Goal: Task Accomplishment & Management: Use online tool/utility

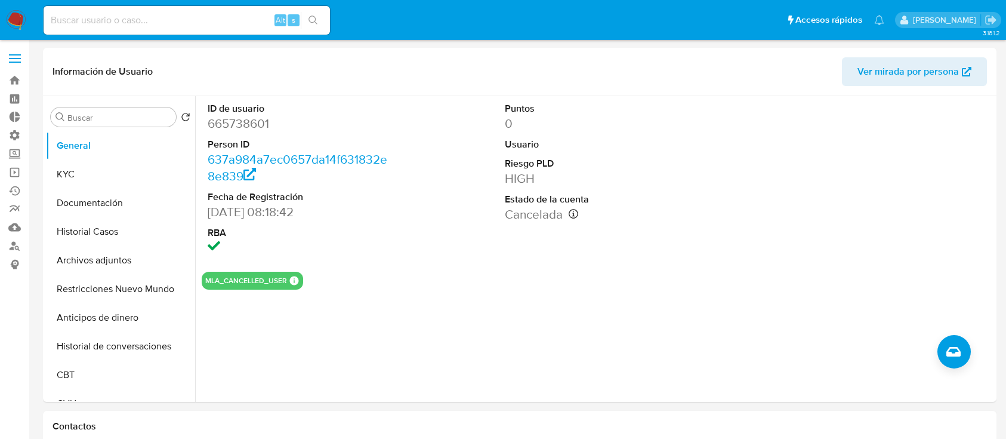
select select "10"
click at [226, 126] on dd "665738601" at bounding box center [301, 123] width 186 height 17
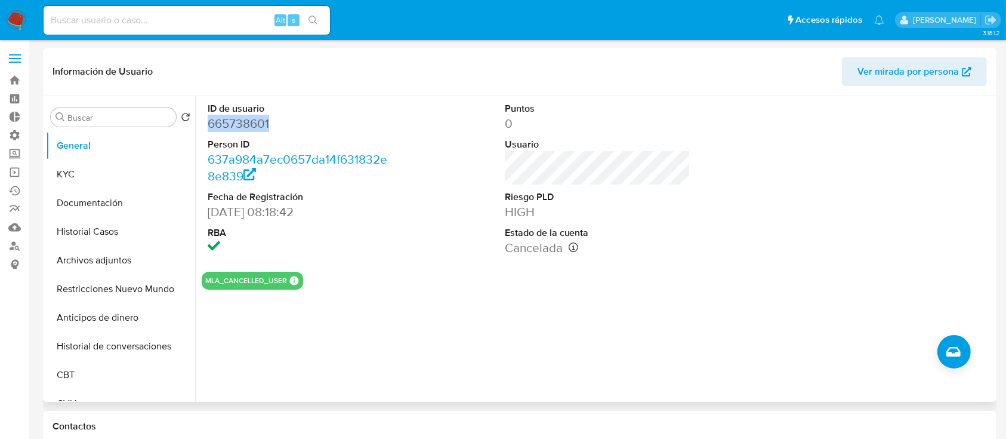
click at [226, 126] on dd "665738601" at bounding box center [301, 123] width 186 height 17
copy dd "665738601"
click at [234, 116] on dd "665738601" at bounding box center [301, 123] width 186 height 17
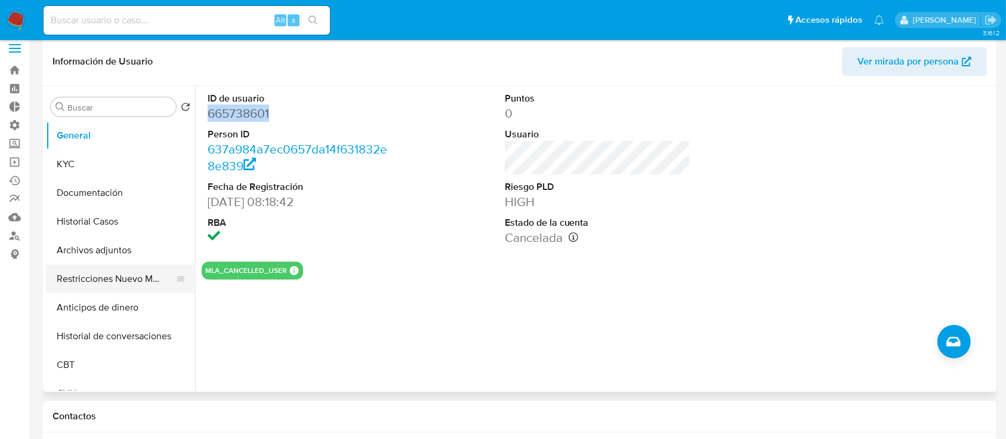
click at [113, 277] on button "Restricciones Nuevo Mundo" at bounding box center [116, 278] width 140 height 29
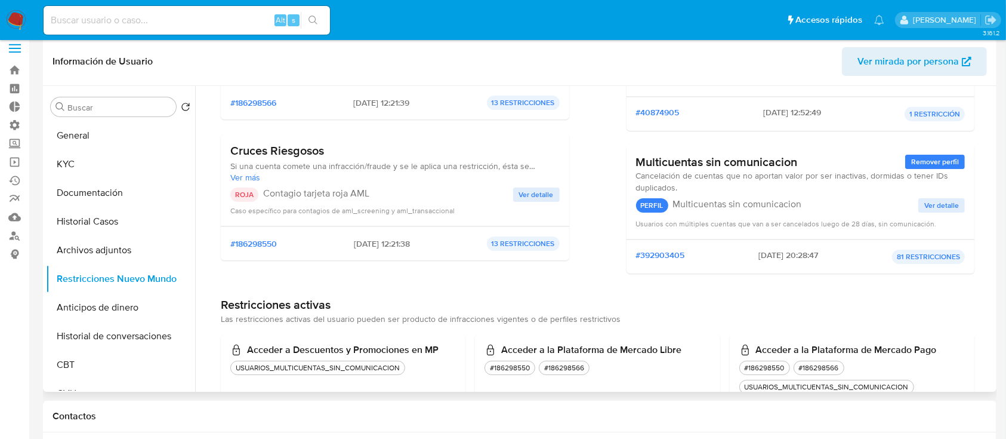
scroll to position [220, 0]
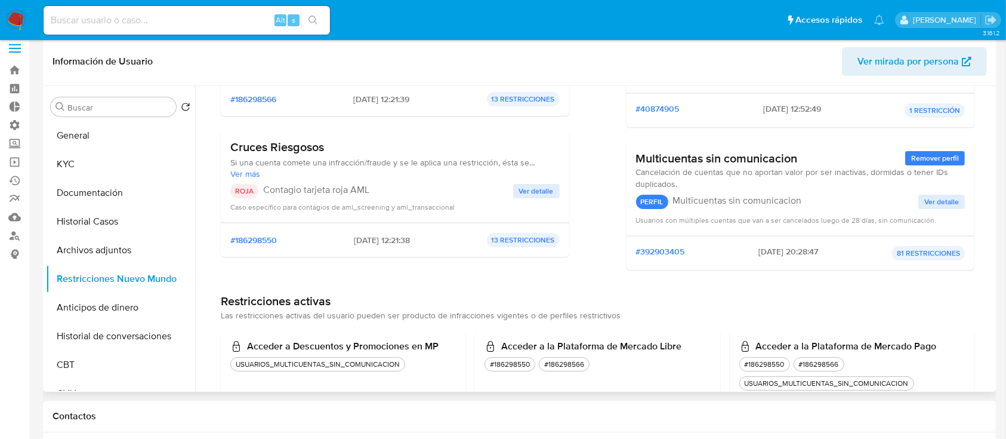
click at [542, 187] on span "Ver detalle" at bounding box center [536, 191] width 35 height 12
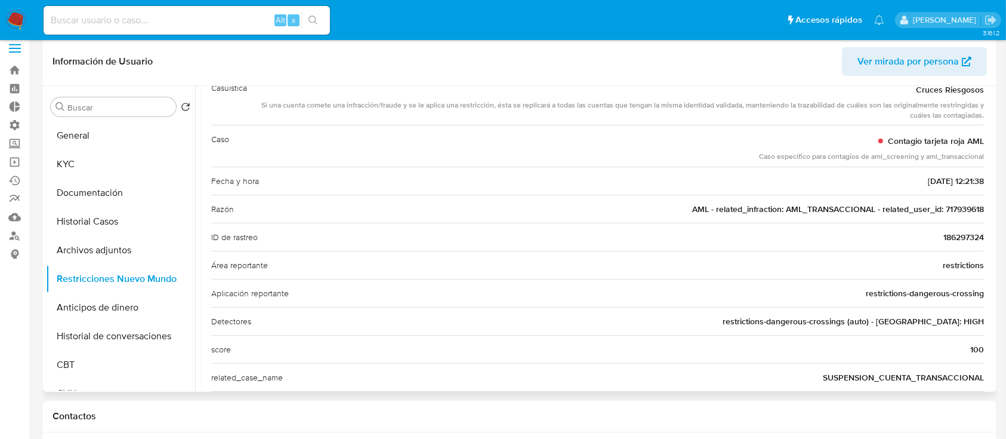
scroll to position [63, 0]
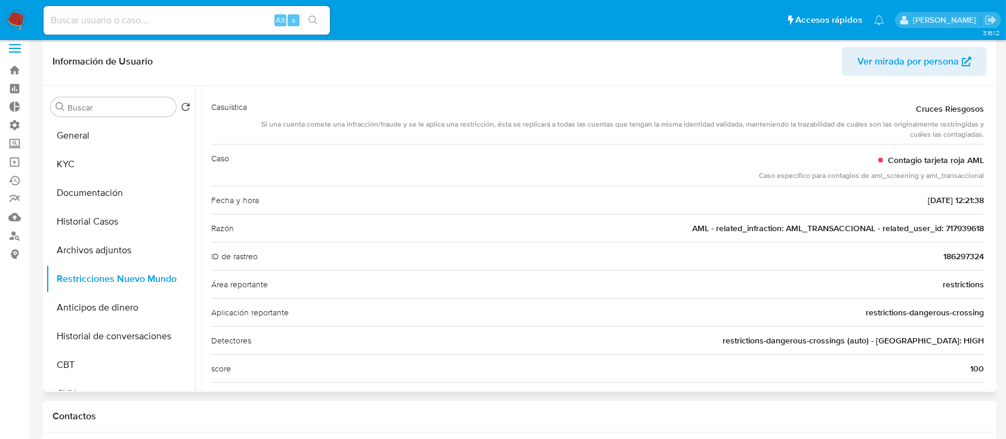
click at [965, 217] on div "Razón AML - related_infraction: AML_TRANSACCIONAL - related_user_id: 717939618" at bounding box center [597, 228] width 773 height 28
click at [965, 223] on span "AML - related_infraction: AML_TRANSACCIONAL - related_user_id: 717939618" at bounding box center [838, 228] width 292 height 12
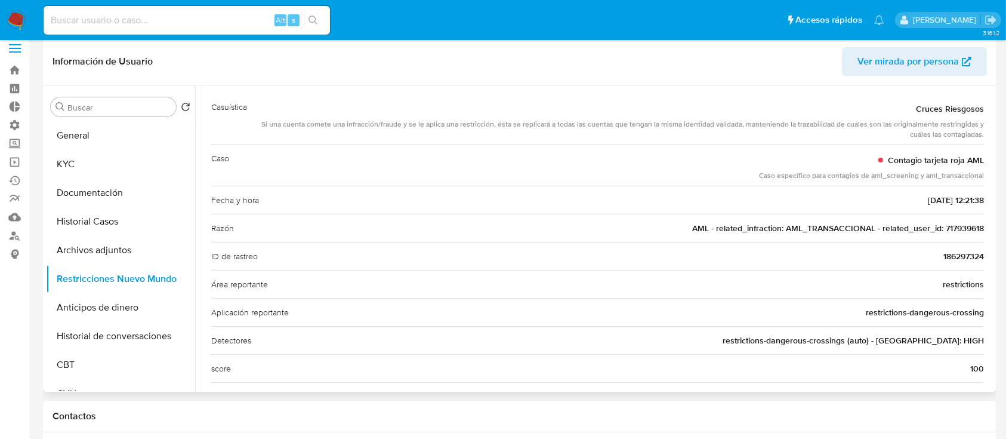
click at [965, 223] on span "AML - related_infraction: AML_TRANSACCIONAL - related_user_id: 717939618" at bounding box center [838, 228] width 292 height 12
click at [74, 218] on button "Historial Casos" at bounding box center [116, 221] width 140 height 29
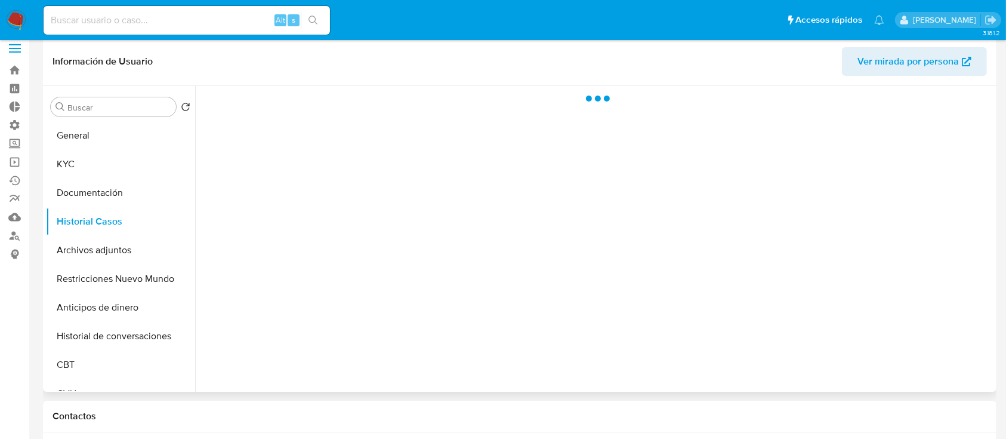
scroll to position [0, 0]
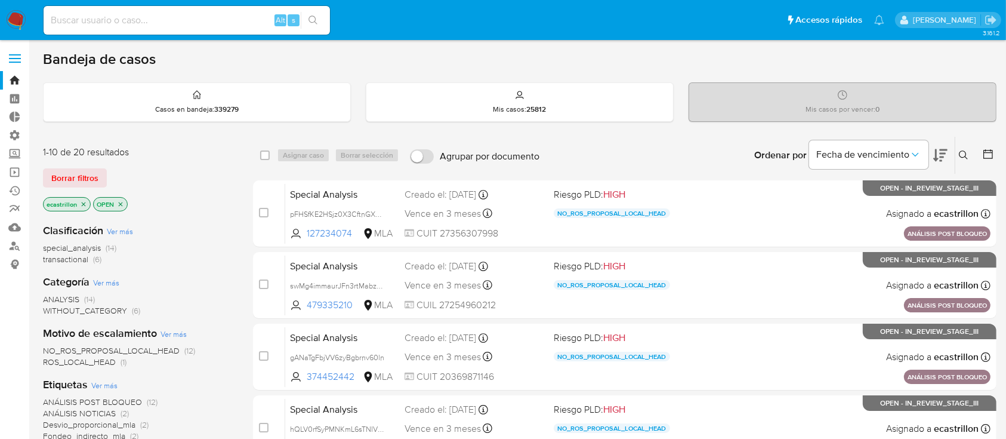
click at [150, 18] on input at bounding box center [187, 21] width 286 height 16
paste input "717939618"
type input "717939618"
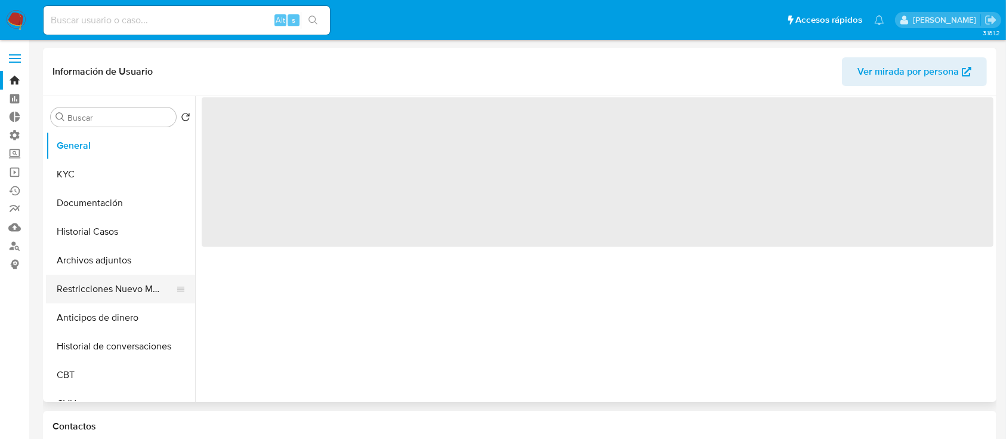
click at [67, 287] on button "Restricciones Nuevo Mundo" at bounding box center [116, 288] width 140 height 29
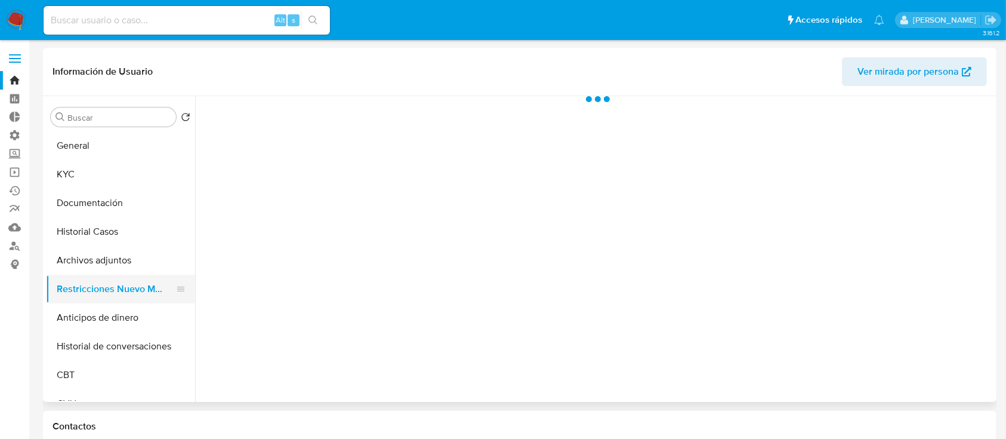
select select "10"
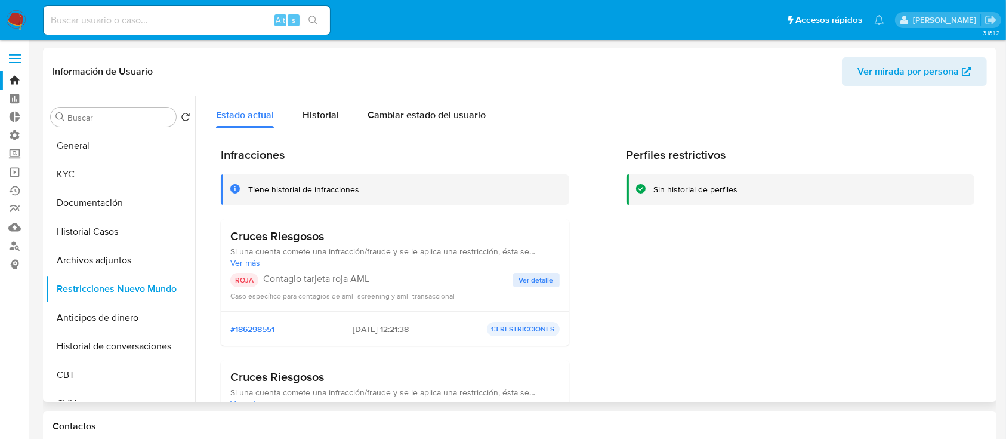
click at [539, 277] on span "Ver detalle" at bounding box center [536, 280] width 35 height 12
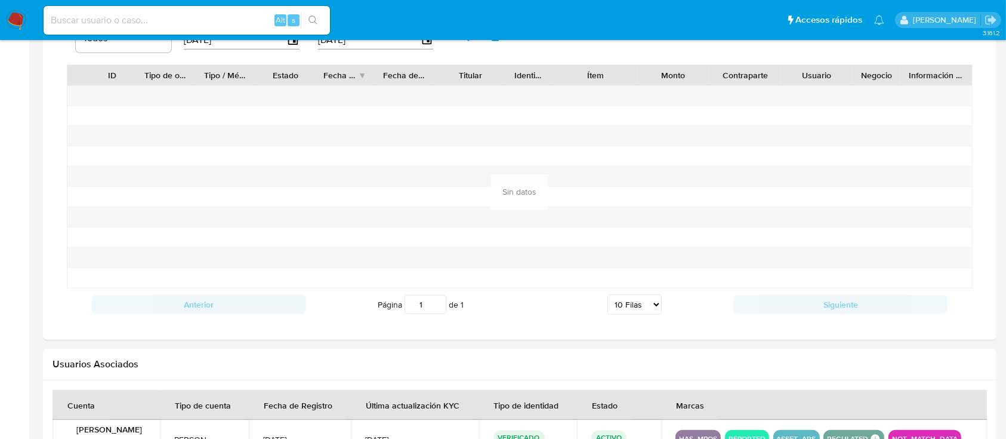
scroll to position [1036, 0]
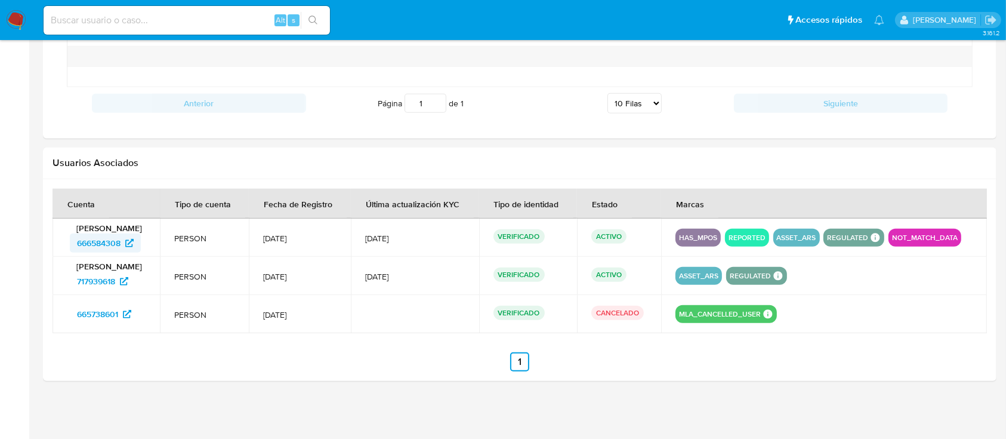
click at [98, 247] on span "666584308" at bounding box center [99, 242] width 44 height 19
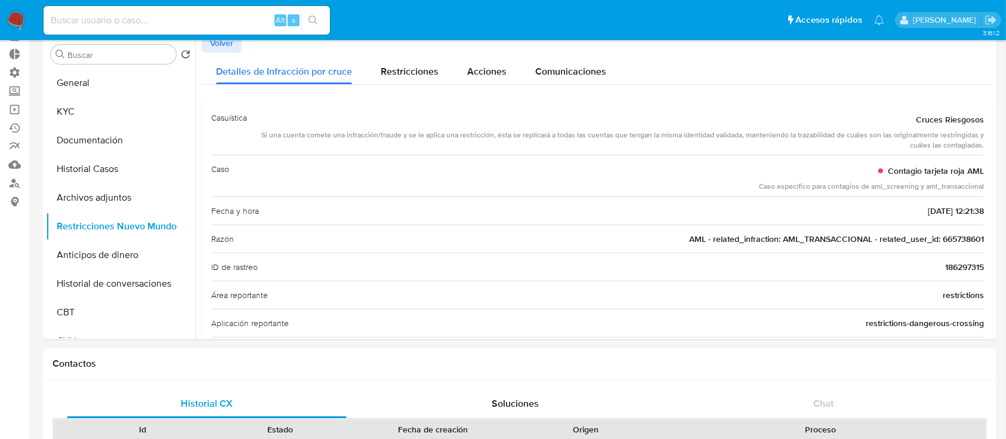
scroll to position [59, 0]
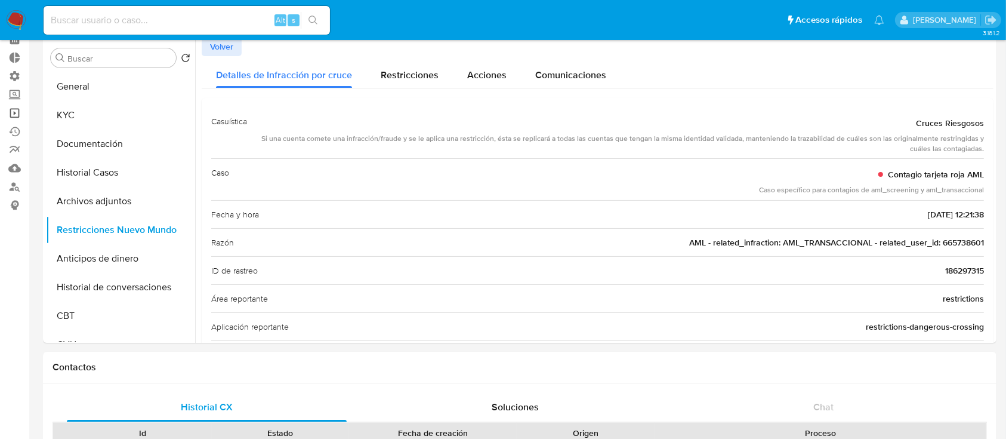
click at [11, 114] on link "Operaciones masivas" at bounding box center [71, 113] width 142 height 18
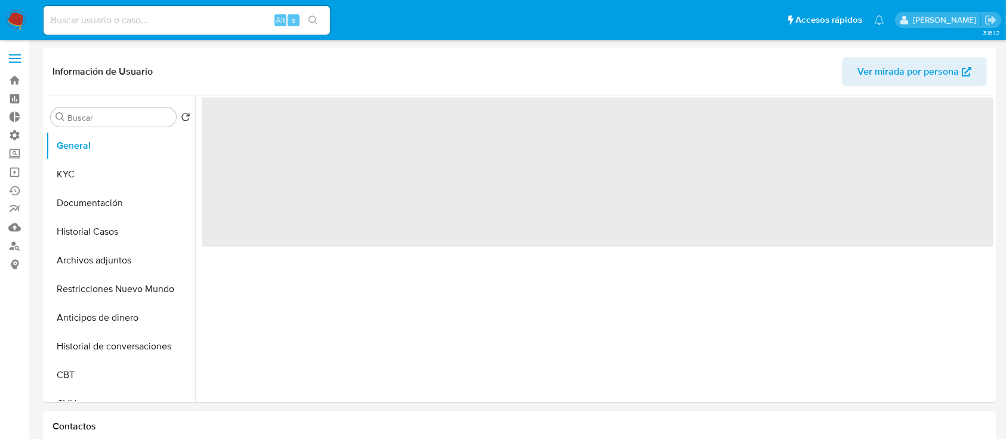
select select "10"
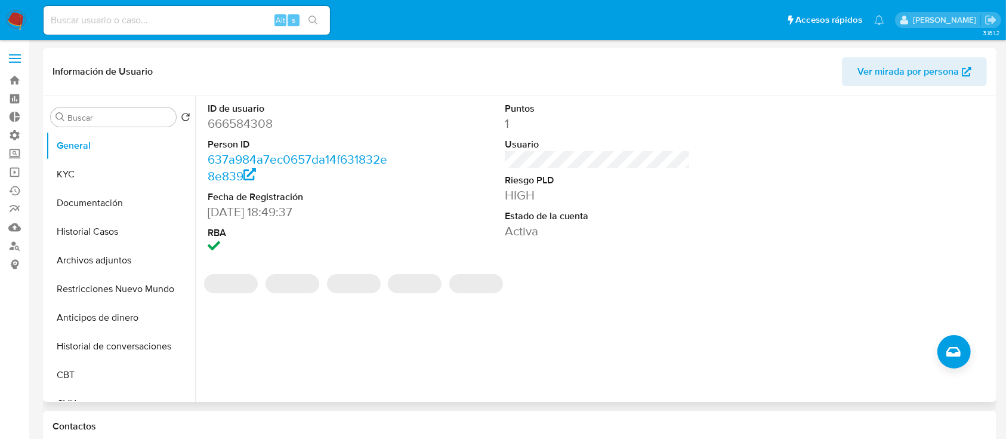
click at [265, 126] on dd "666584308" at bounding box center [301, 123] width 186 height 17
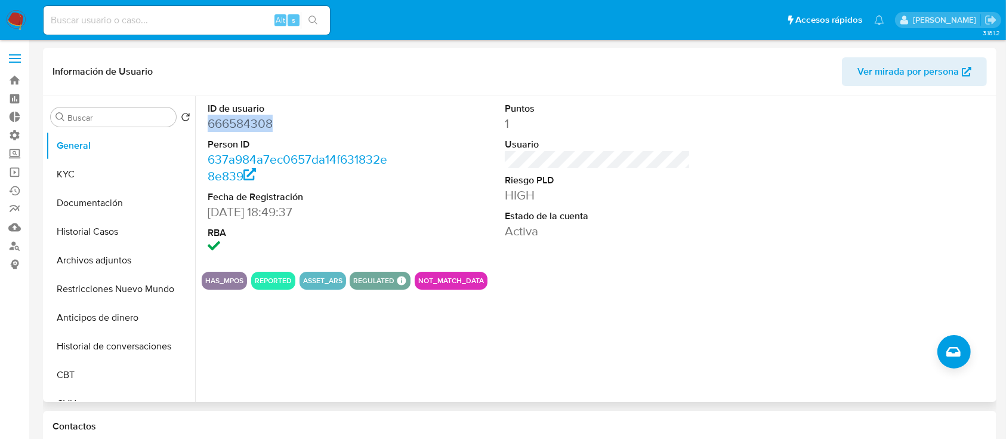
copy dd "666584308"
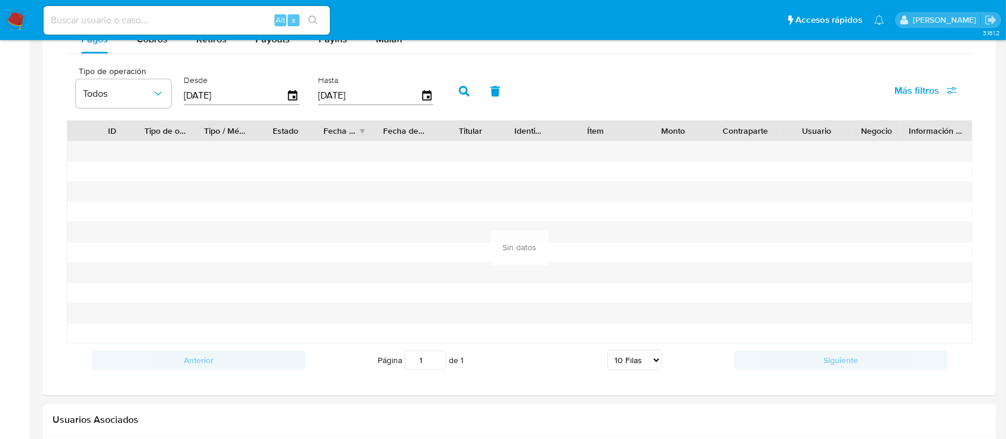
scroll to position [1017, 0]
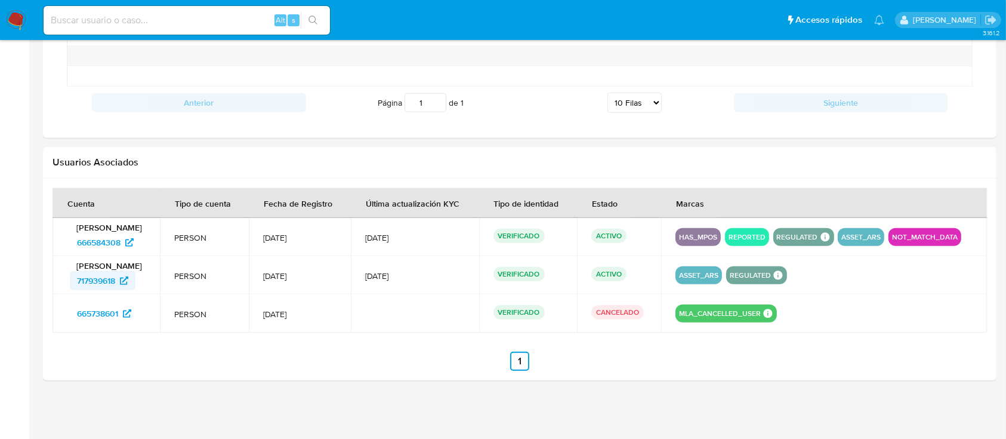
click at [107, 280] on span "717939618" at bounding box center [96, 280] width 38 height 19
click at [115, 280] on span "717939618" at bounding box center [96, 280] width 38 height 19
click at [110, 240] on span "666584308" at bounding box center [99, 242] width 44 height 19
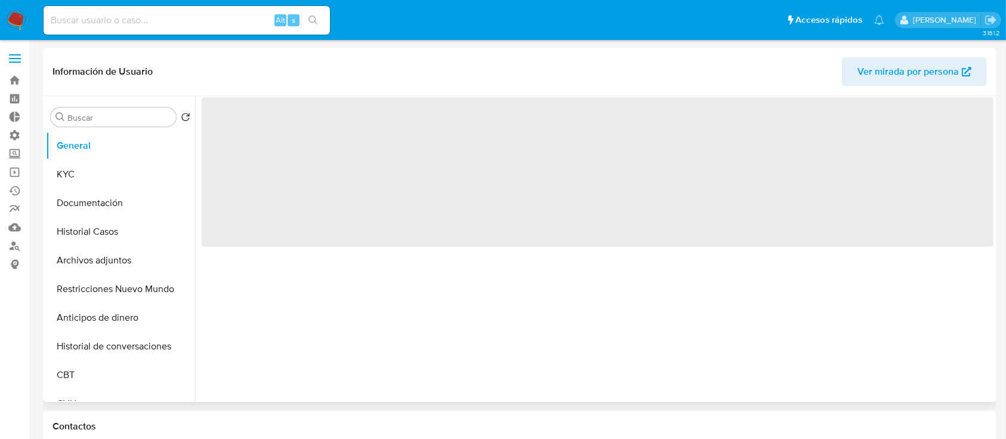
select select "10"
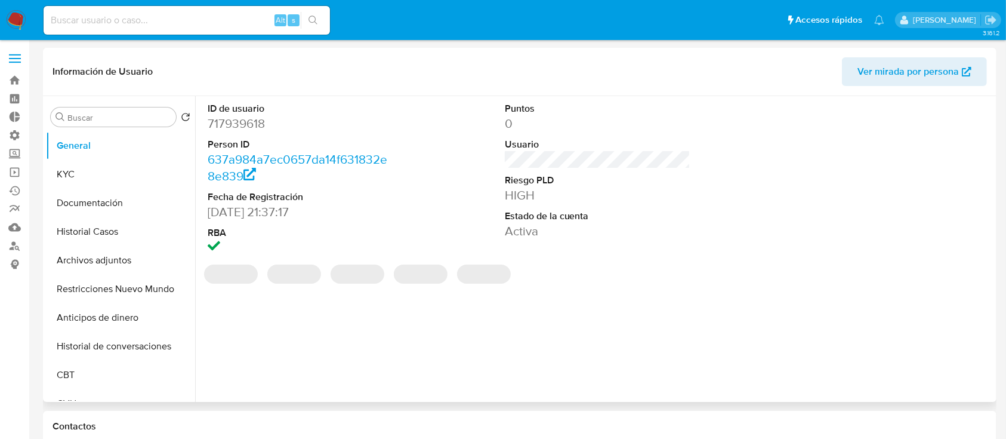
click at [240, 124] on dd "717939618" at bounding box center [301, 123] width 186 height 17
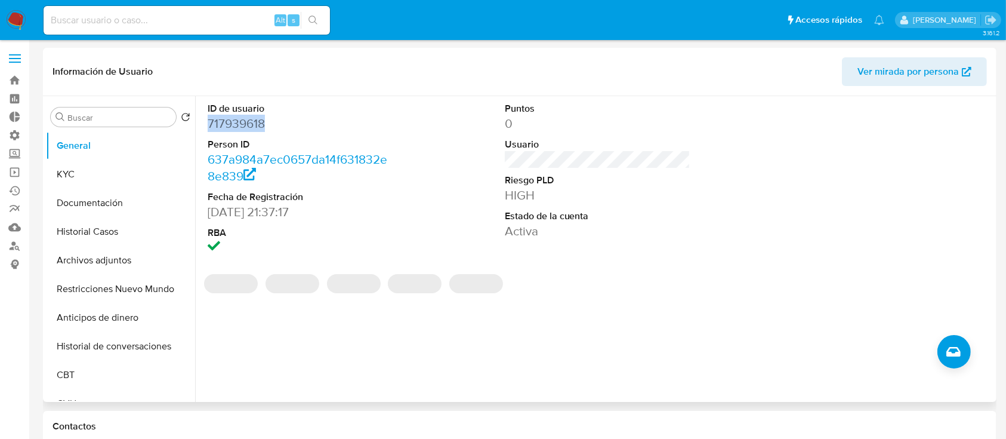
copy dd "717939618"
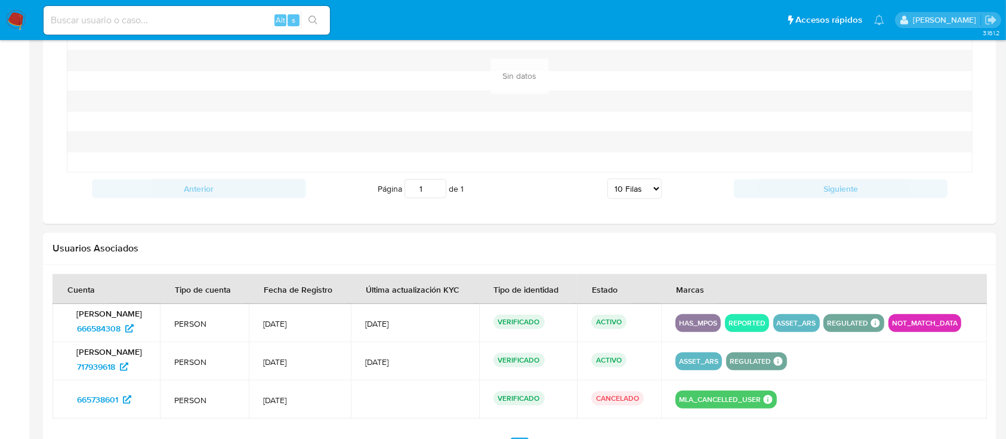
scroll to position [1036, 0]
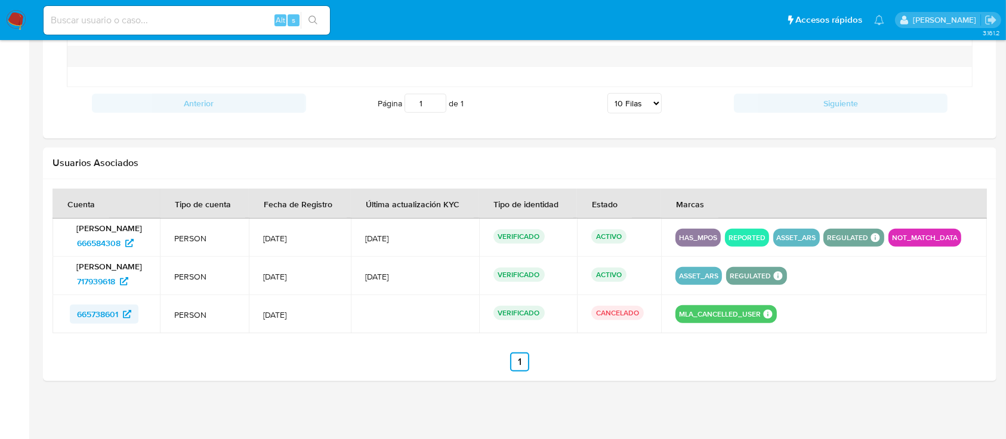
click at [84, 314] on span "665738601" at bounding box center [97, 313] width 41 height 19
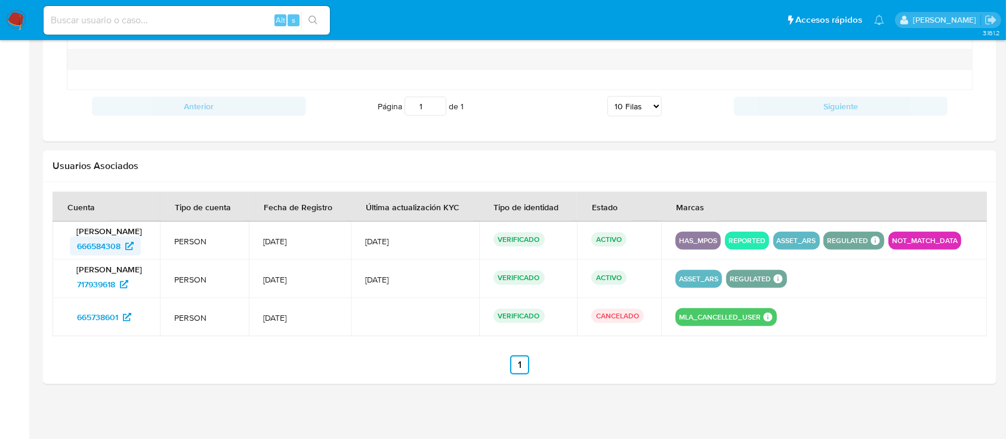
scroll to position [1033, 0]
click at [114, 246] on span "666584308" at bounding box center [99, 246] width 44 height 19
click at [114, 237] on span "666584308" at bounding box center [99, 246] width 44 height 19
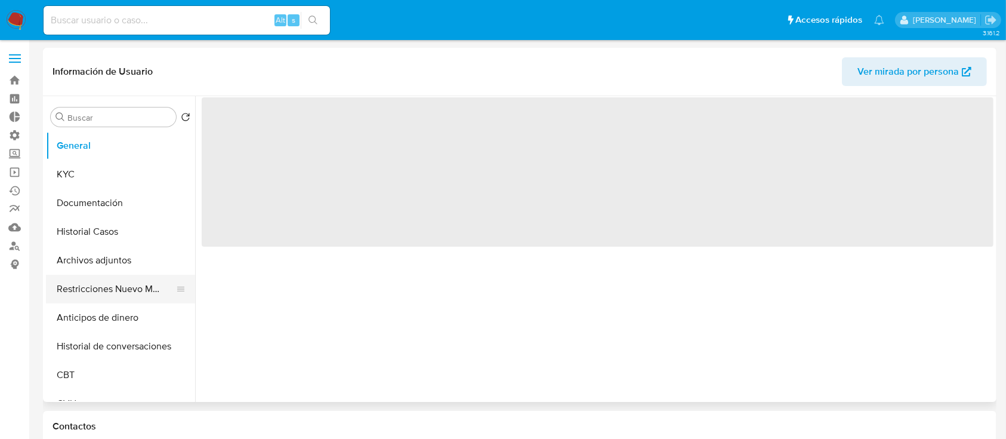
click at [101, 283] on button "Restricciones Nuevo Mundo" at bounding box center [116, 288] width 140 height 29
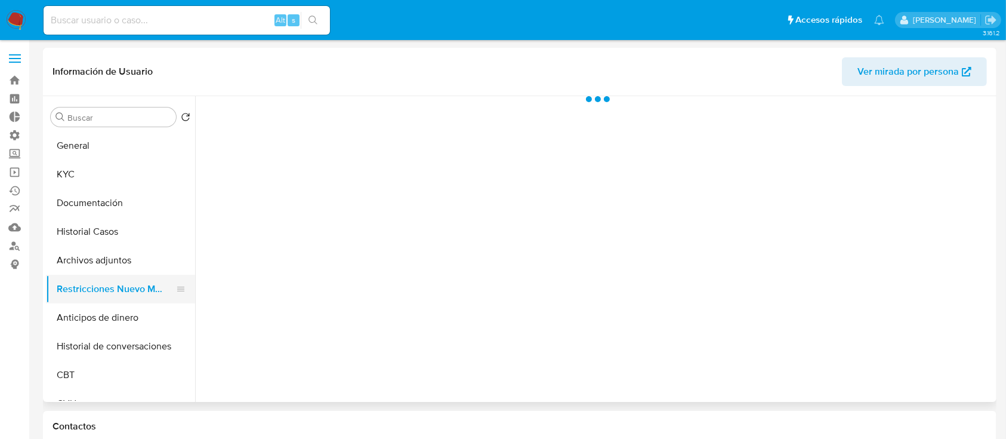
select select "10"
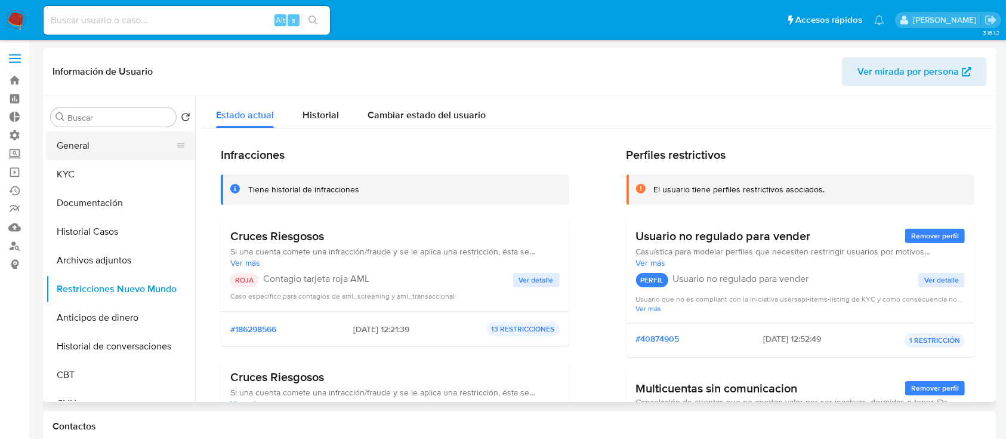
click at [120, 144] on button "General" at bounding box center [116, 145] width 140 height 29
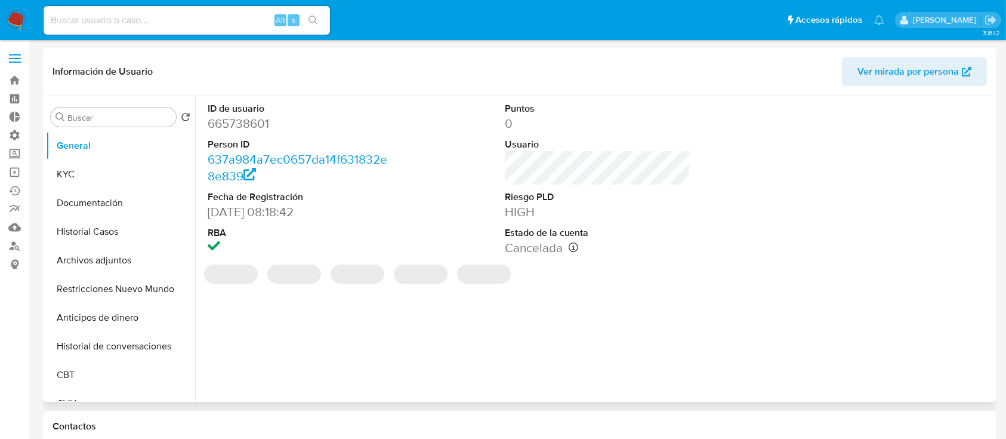
click at [249, 122] on dd "665738601" at bounding box center [301, 123] width 186 height 17
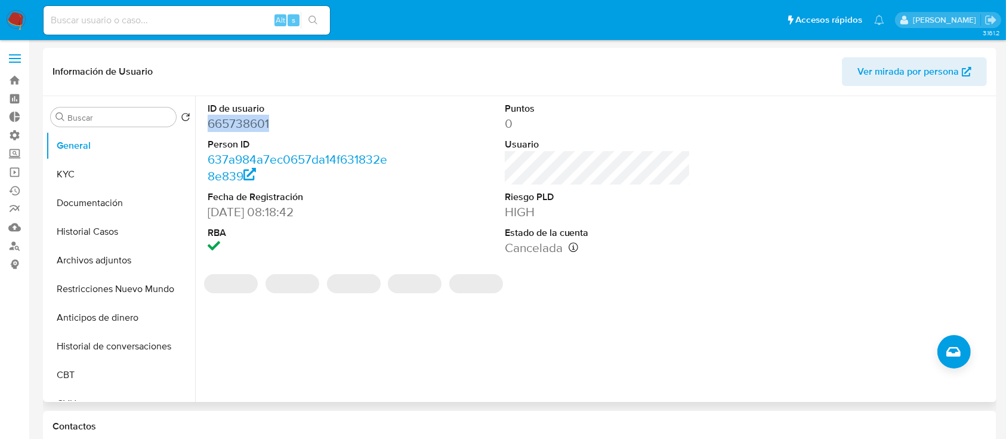
copy dd "665738601"
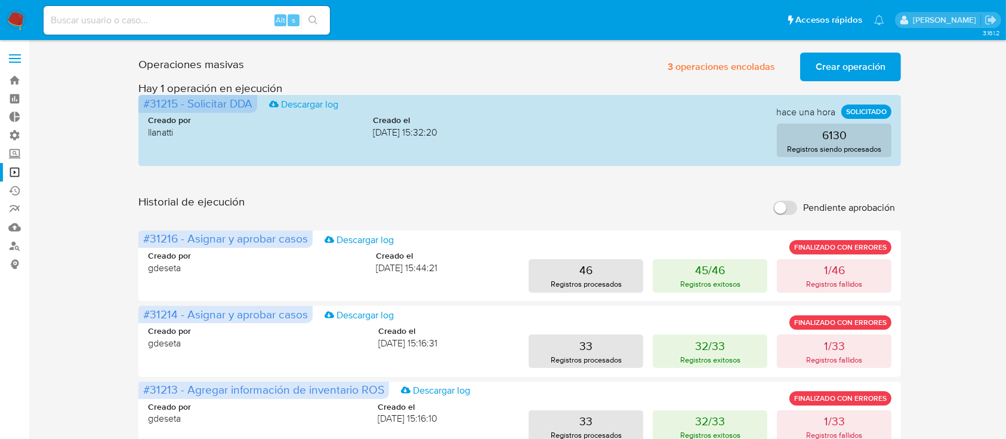
click at [846, 69] on span "Crear operación" at bounding box center [851, 67] width 70 height 26
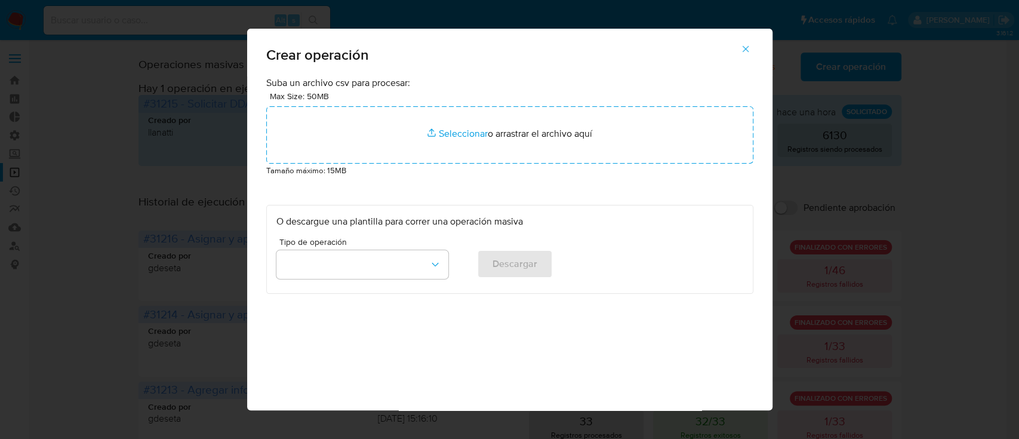
click at [480, 94] on div "Max Size: 50MB Seleccionar archivos Seleccionar o arrastrar el archivo aquí" at bounding box center [509, 127] width 487 height 74
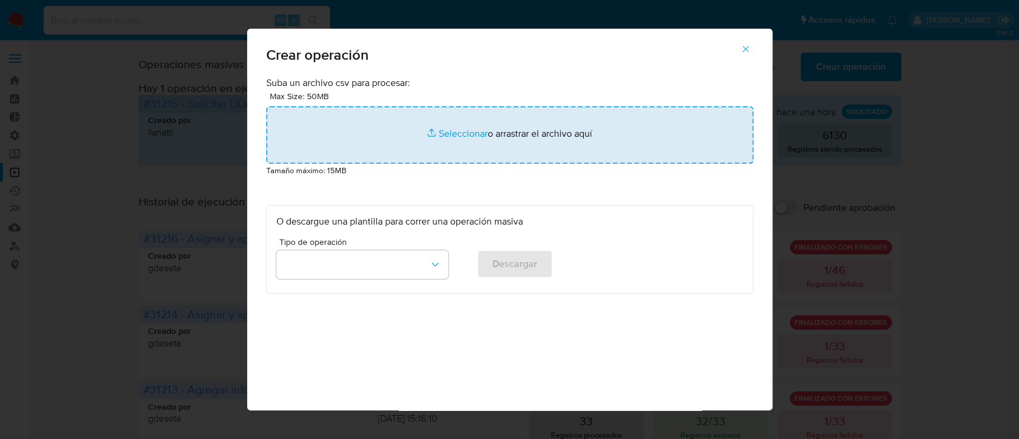
click at [493, 126] on input "file" at bounding box center [509, 134] width 487 height 57
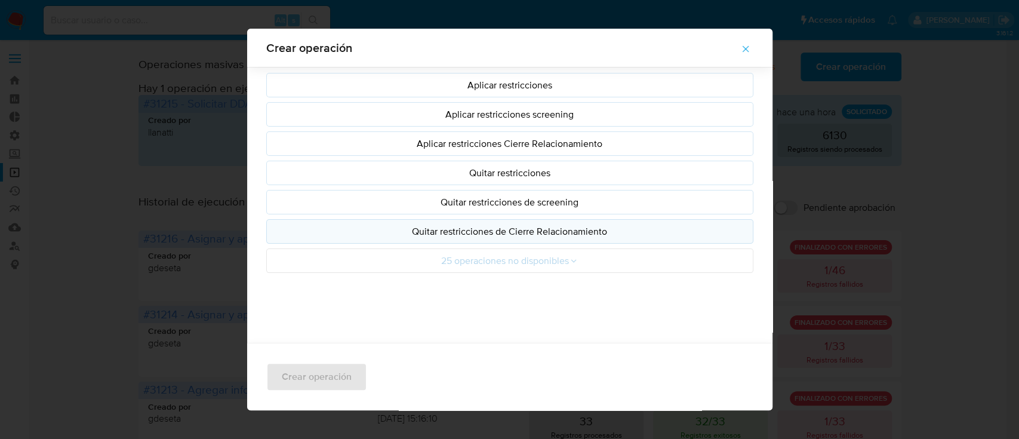
scroll to position [63, 0]
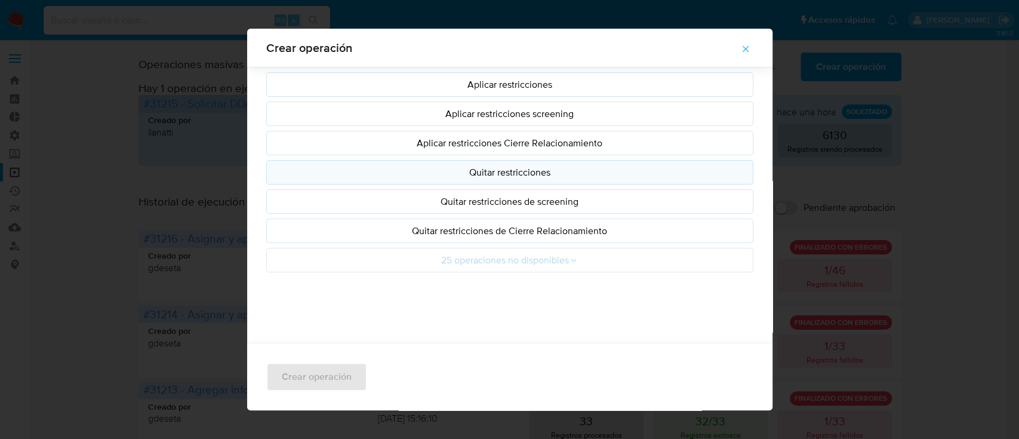
click at [502, 178] on button "Quitar restricciones" at bounding box center [509, 172] width 487 height 24
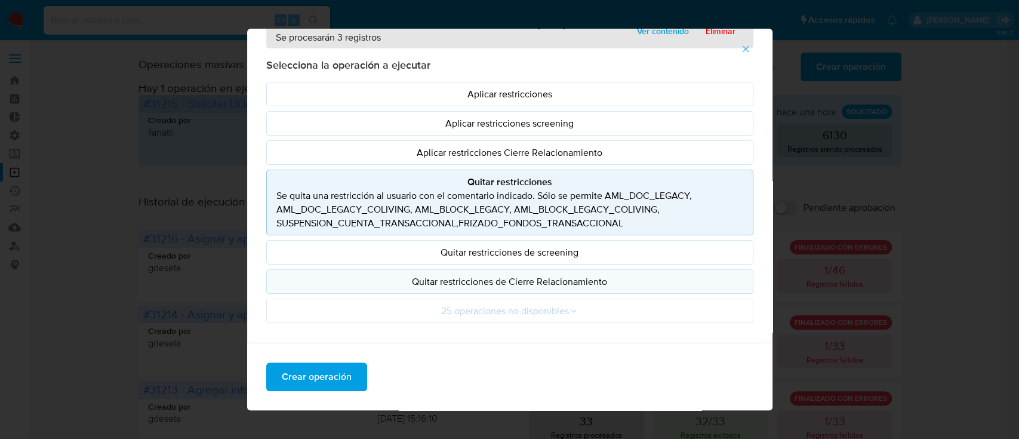
scroll to position [0, 0]
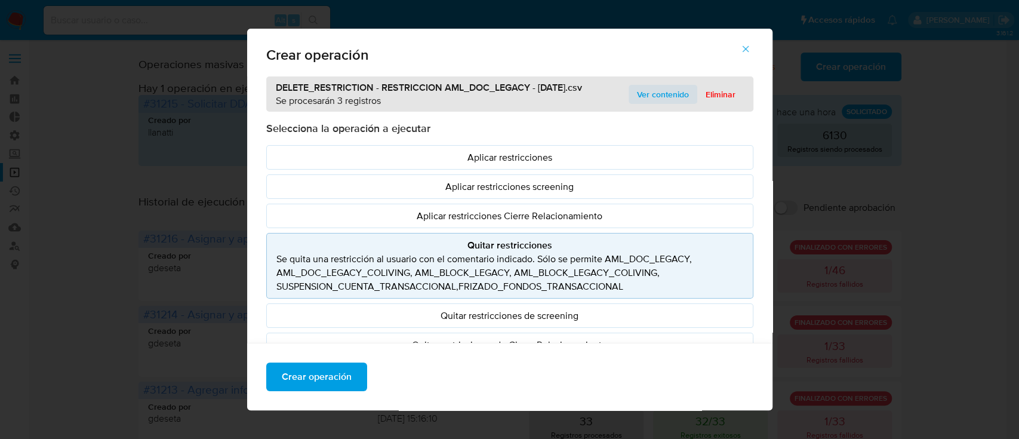
drag, startPoint x: 646, startPoint y: 94, endPoint x: 623, endPoint y: 88, distance: 23.4
click at [628, 88] on button "Ver contenido" at bounding box center [662, 94] width 69 height 19
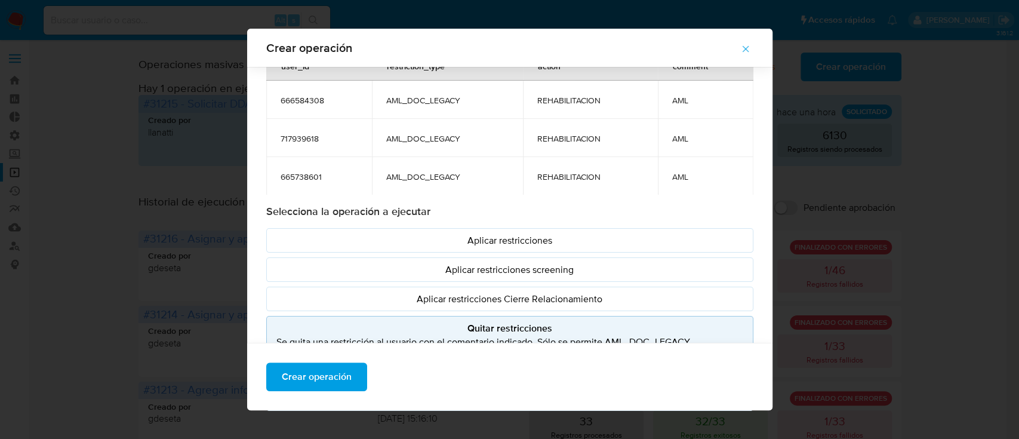
scroll to position [177, 0]
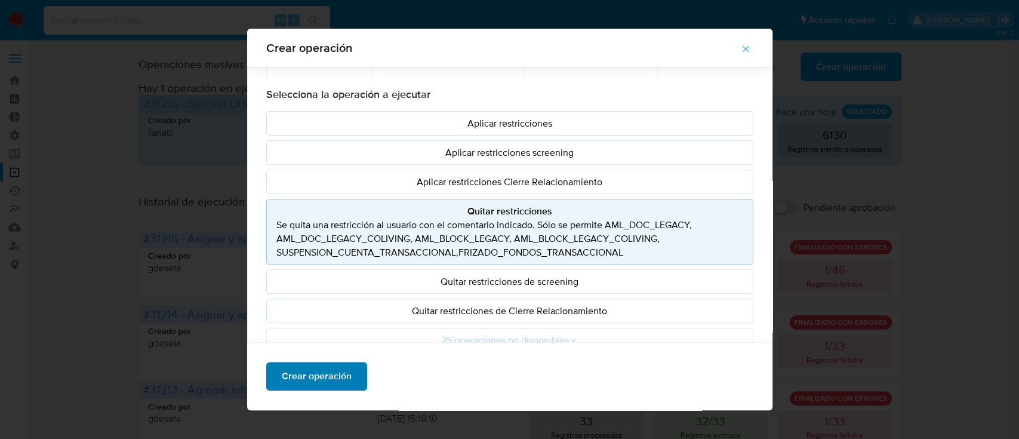
click at [304, 369] on span "Crear operación" at bounding box center [317, 376] width 70 height 26
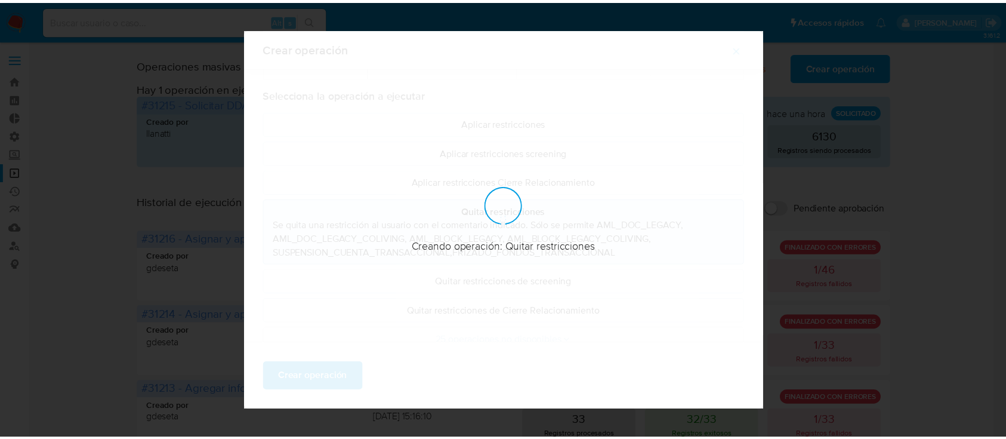
scroll to position [10, 0]
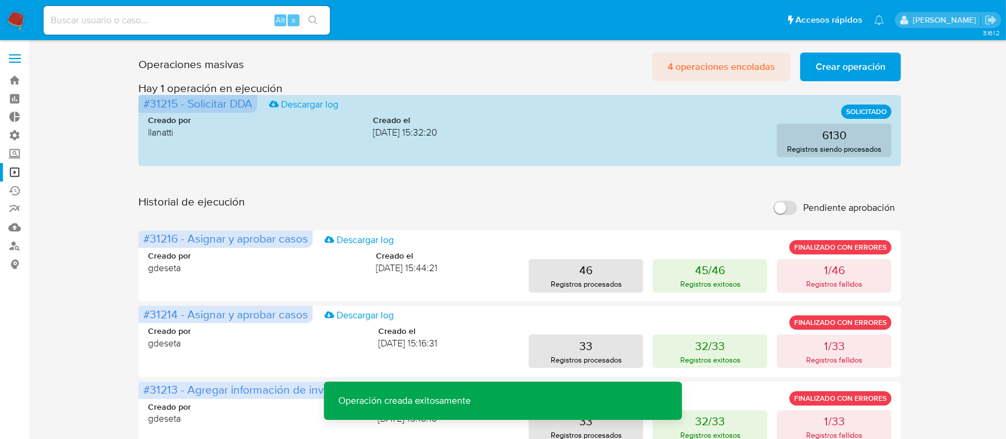
click at [698, 74] on span "4 operaciones encoladas" at bounding box center [721, 67] width 107 height 26
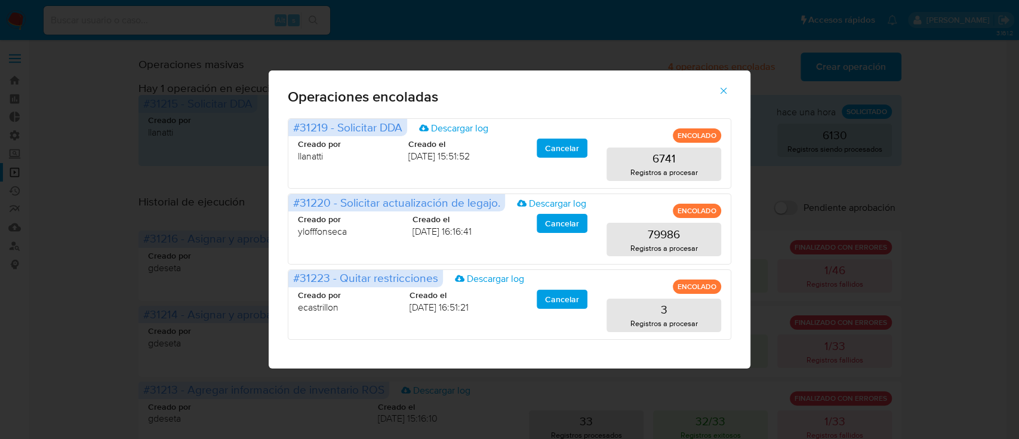
click at [724, 87] on icon "button" at bounding box center [723, 90] width 11 height 11
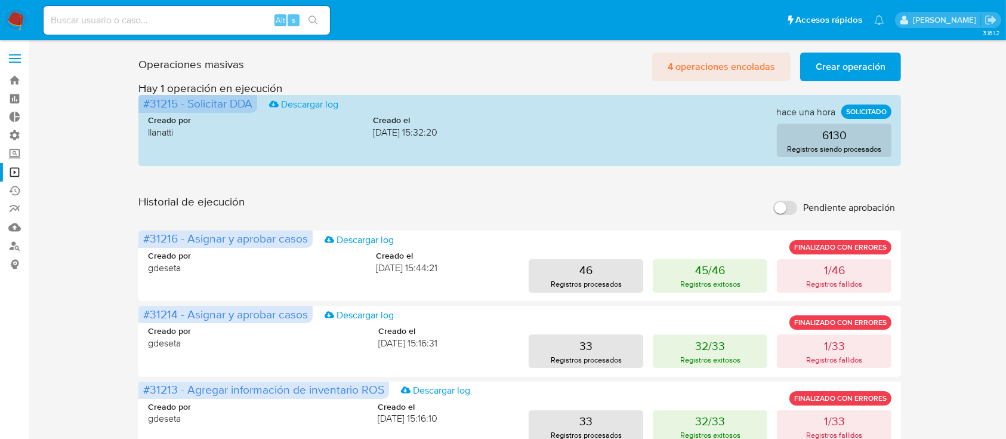
click at [723, 64] on span "4 operaciones encoladas" at bounding box center [721, 67] width 107 height 26
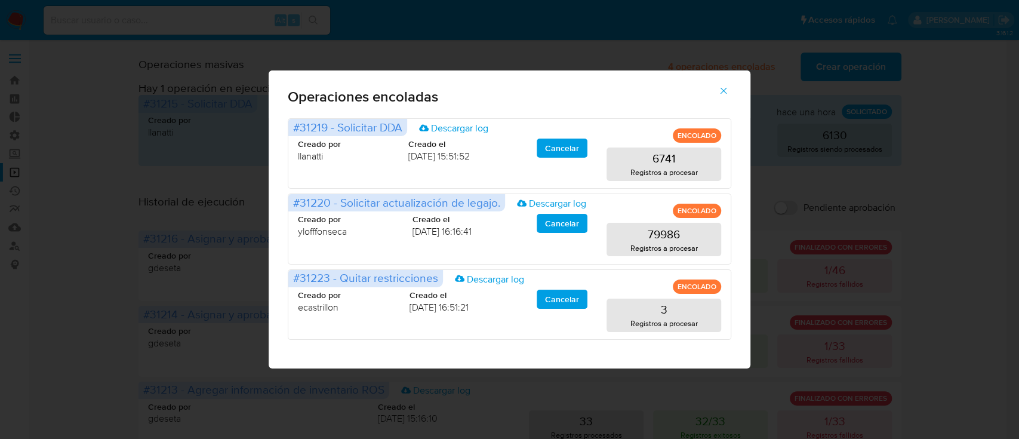
click at [720, 94] on icon "button" at bounding box center [723, 90] width 11 height 11
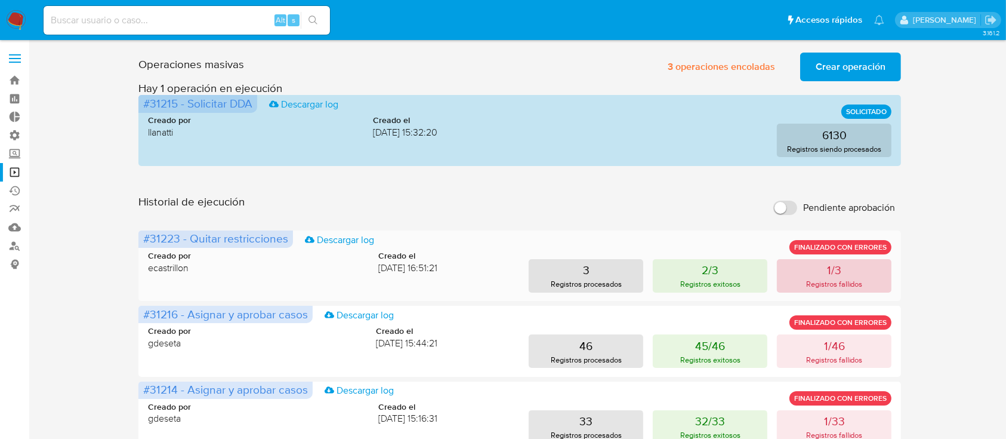
click at [826, 273] on button "1/3 Registros fallidos" at bounding box center [834, 275] width 115 height 33
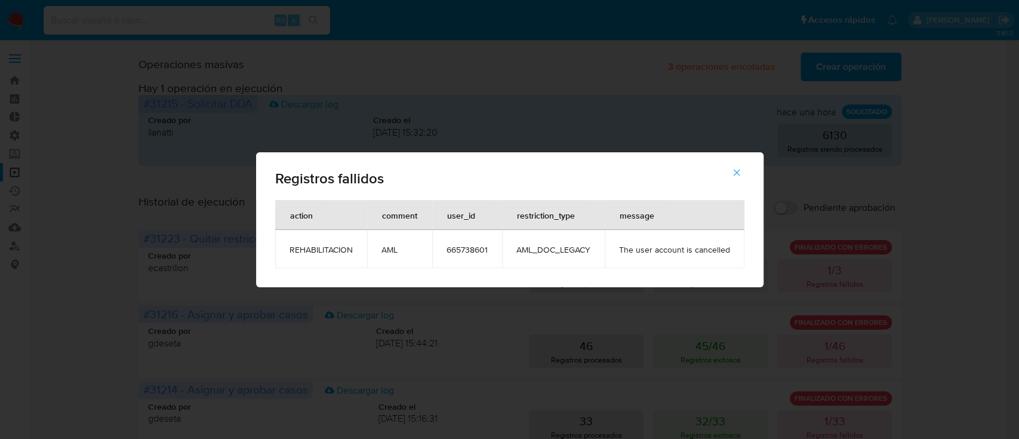
click at [739, 172] on icon "button" at bounding box center [736, 172] width 11 height 11
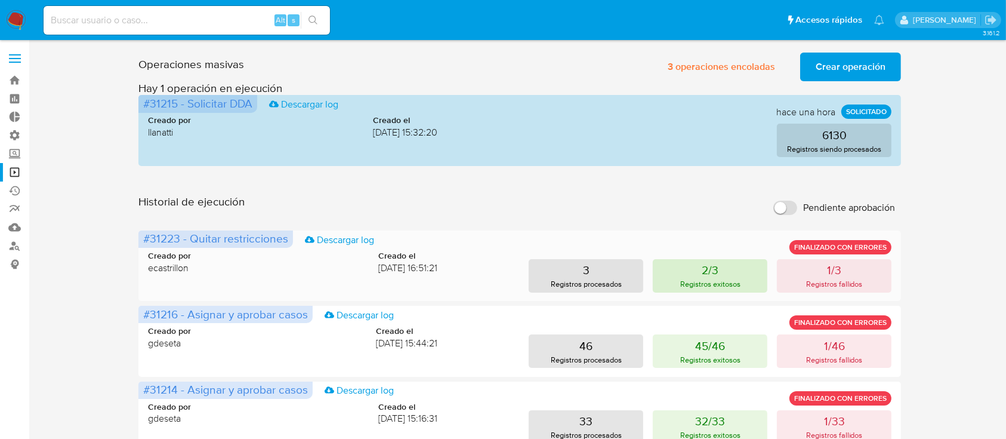
click at [709, 270] on p "2/3" at bounding box center [710, 269] width 17 height 17
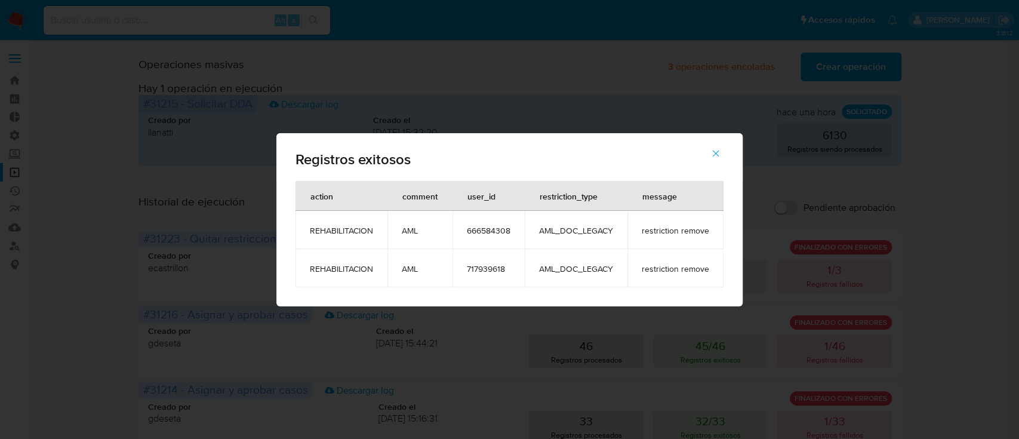
click at [482, 271] on span "717939618" at bounding box center [489, 268] width 44 height 11
click at [711, 153] on icon "button" at bounding box center [715, 153] width 11 height 11
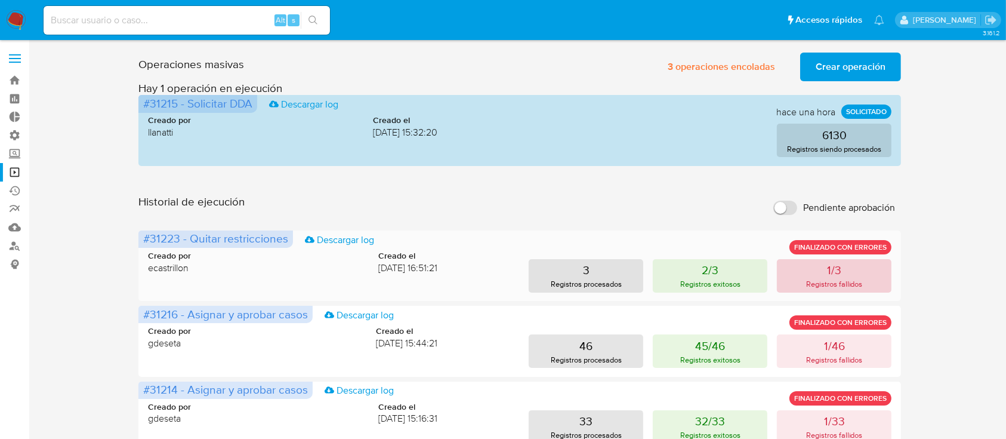
click at [825, 285] on p "Registros fallidos" at bounding box center [834, 283] width 57 height 11
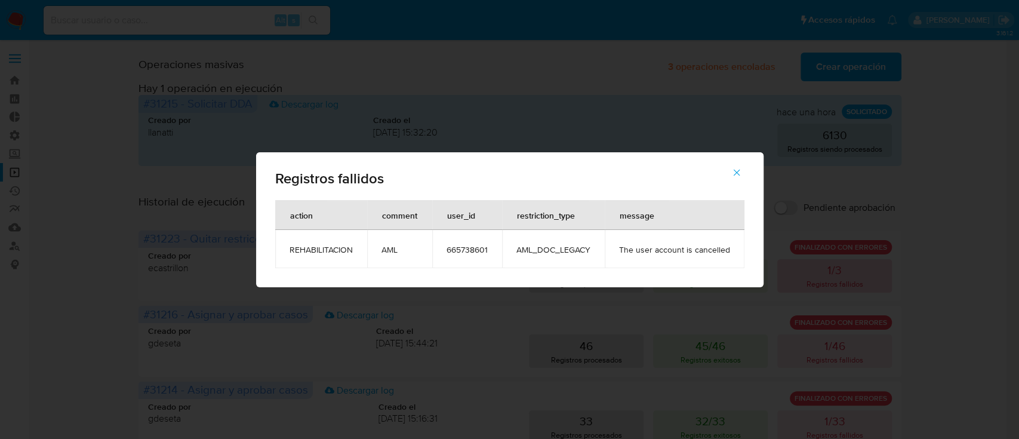
click at [825, 285] on div "Registros fallidos action comment user_id restriction_type message REHABILITACI…" at bounding box center [509, 219] width 1019 height 439
click at [474, 248] on span "665738601" at bounding box center [466, 249] width 41 height 11
click at [740, 175] on icon "button" at bounding box center [736, 172] width 11 height 11
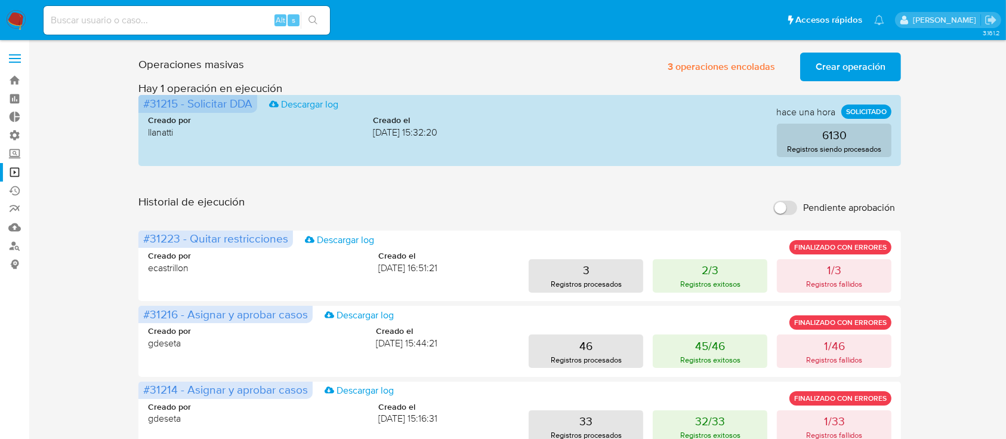
click at [238, 21] on input at bounding box center [187, 21] width 286 height 16
paste input "665738601"
type input "665738601"
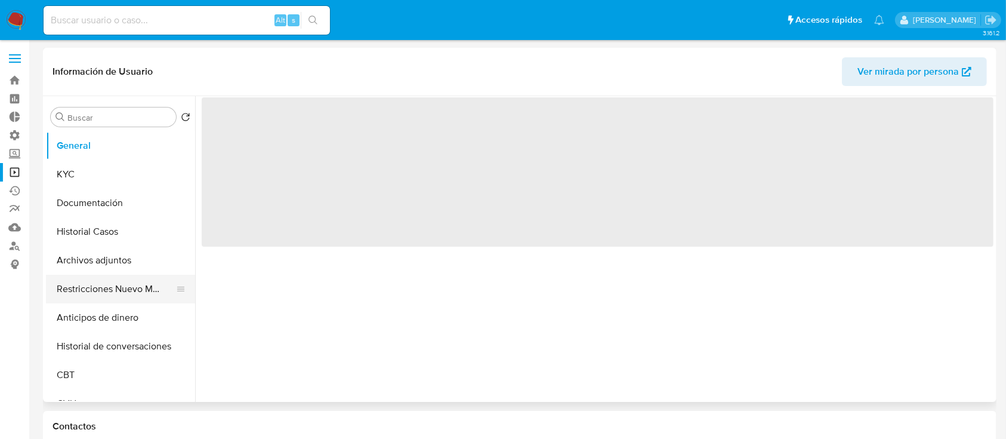
click at [113, 289] on button "Restricciones Nuevo Mundo" at bounding box center [116, 288] width 140 height 29
select select "10"
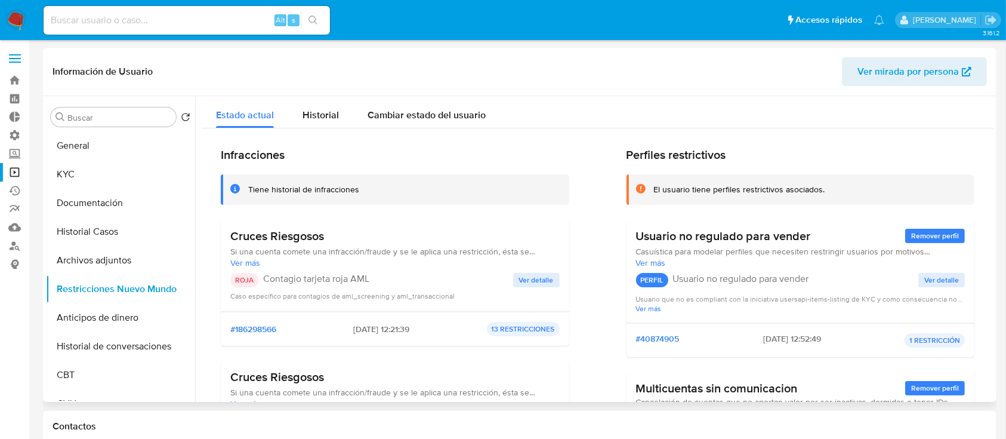
click at [532, 288] on div "ROJA Contagio tarjeta roja AML Ver detalle Caso específico para contagios de am…" at bounding box center [394, 287] width 329 height 29
click at [532, 283] on span "Ver detalle" at bounding box center [536, 280] width 35 height 12
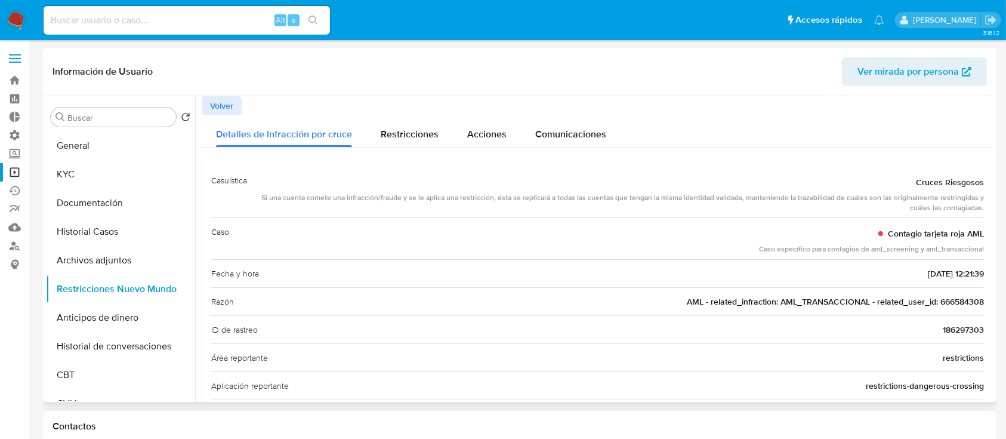
click at [940, 298] on span "AML - related_infraction: AML_TRANSACCIONAL - related_user_id: 666584308" at bounding box center [835, 301] width 297 height 12
click at [181, 17] on input at bounding box center [187, 21] width 286 height 16
paste input "666584308"
type input "666584308"
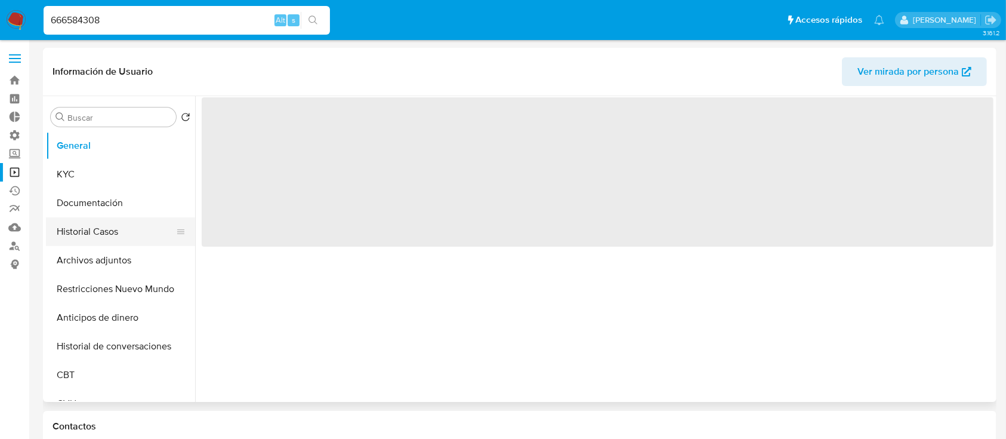
select select "10"
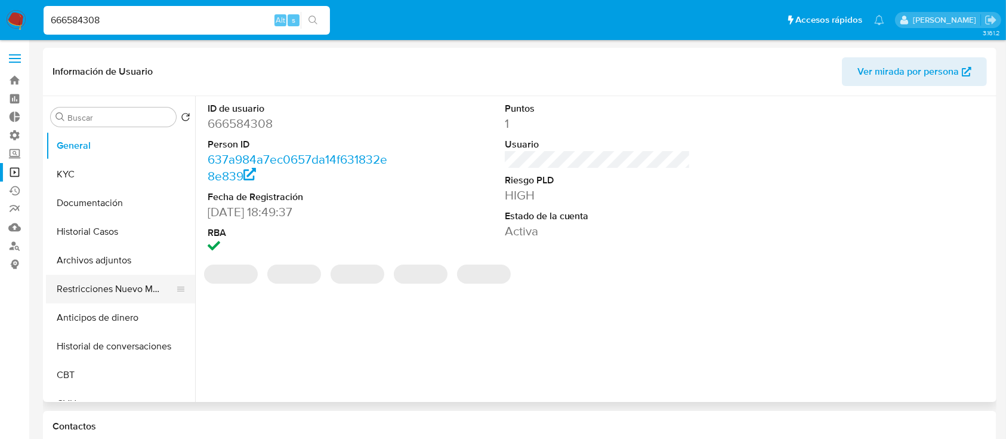
click at [95, 285] on button "Restricciones Nuevo Mundo" at bounding box center [116, 288] width 140 height 29
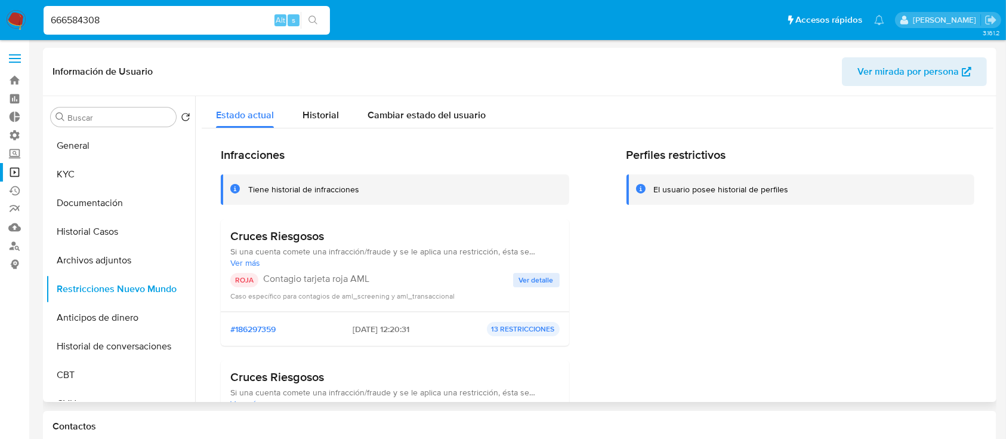
click at [520, 274] on span "Ver detalle" at bounding box center [536, 280] width 35 height 12
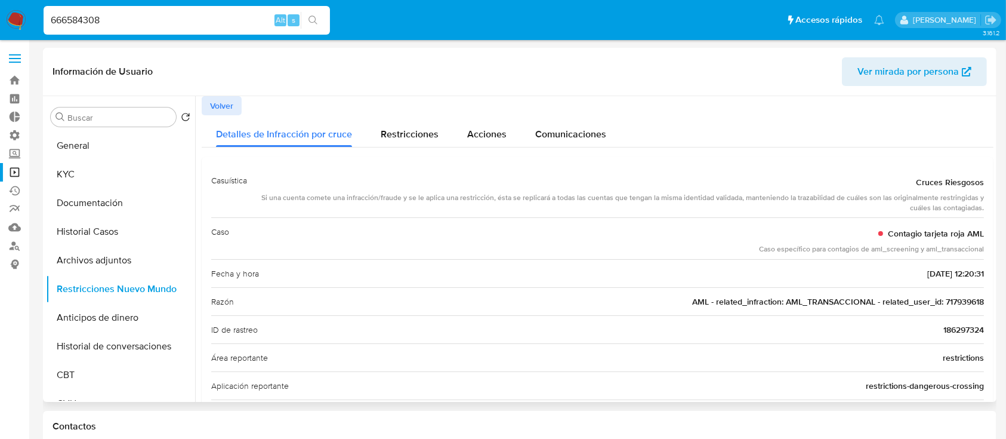
click at [959, 297] on span "AML - related_infraction: AML_TRANSACCIONAL - related_user_id: 717939618" at bounding box center [838, 301] width 292 height 12
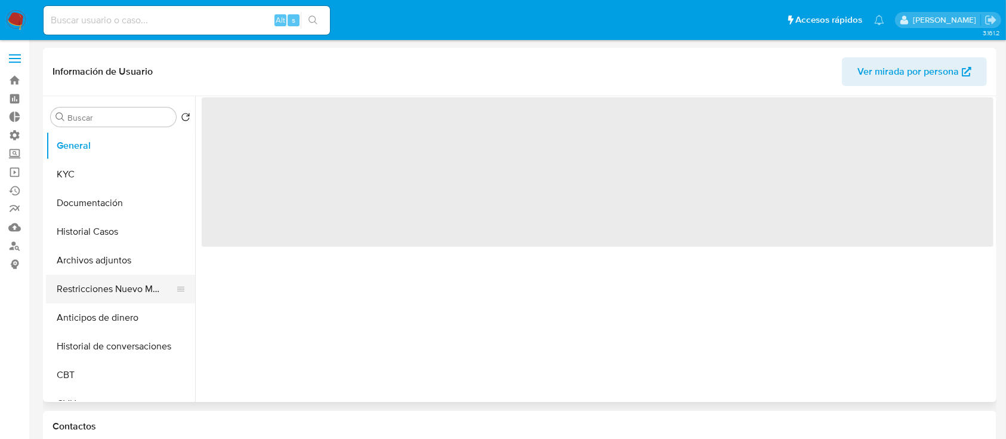
click at [93, 293] on button "Restricciones Nuevo Mundo" at bounding box center [116, 288] width 140 height 29
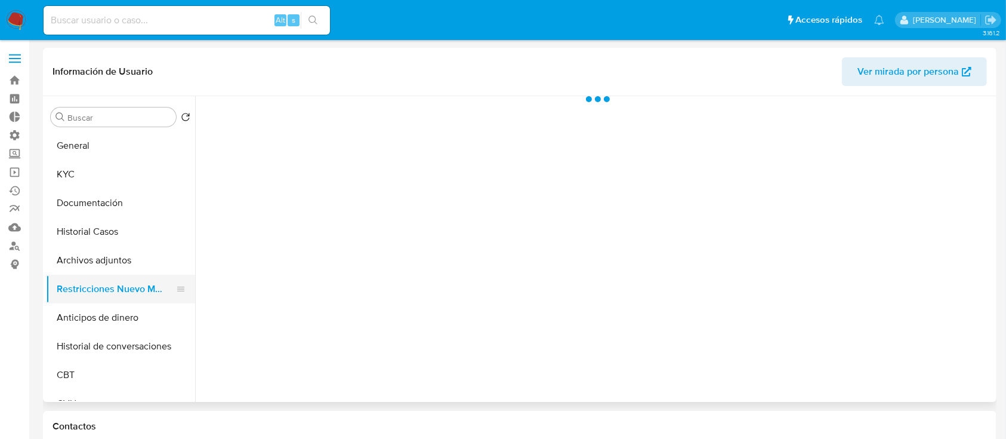
select select "10"
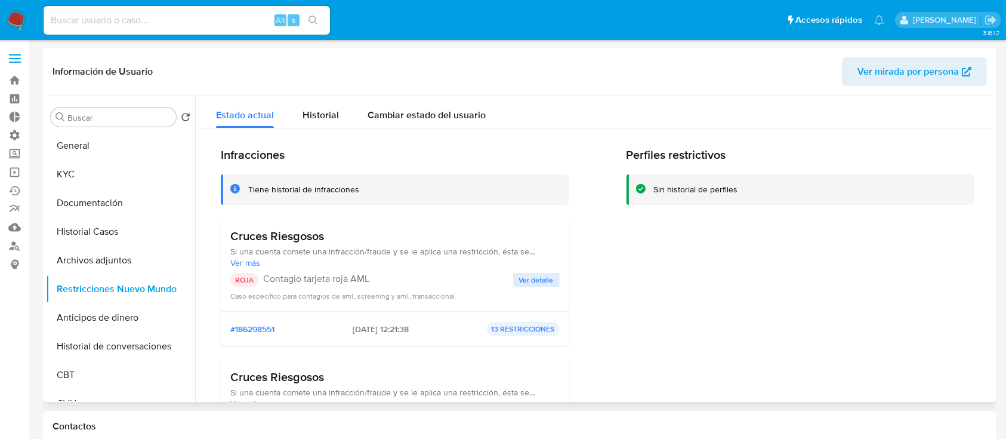
click at [549, 293] on div "Caso específico para contagios de aml_screening y aml_transaccional" at bounding box center [394, 295] width 329 height 12
click at [544, 277] on span "Ver detalle" at bounding box center [536, 280] width 35 height 12
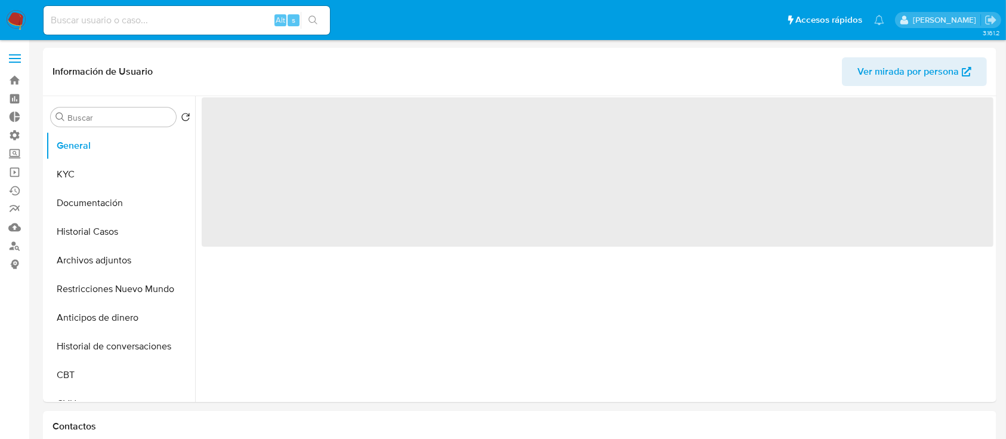
click at [81, 217] on button "Documentación" at bounding box center [120, 203] width 149 height 29
select select "10"
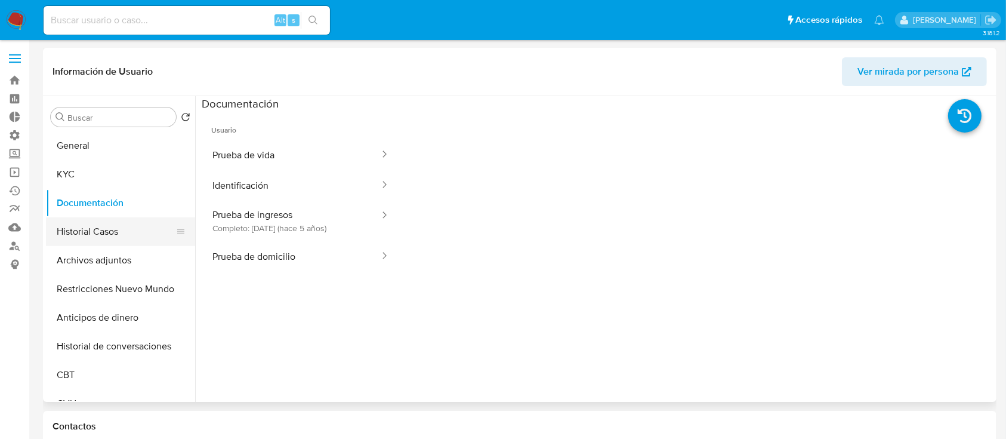
click at [84, 226] on button "Historial Casos" at bounding box center [116, 231] width 140 height 29
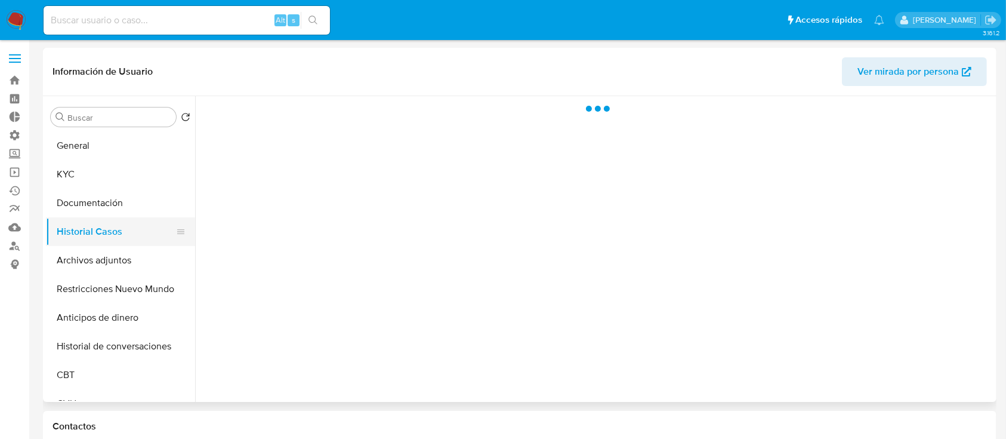
click at [84, 226] on button "Historial Casos" at bounding box center [116, 231] width 140 height 29
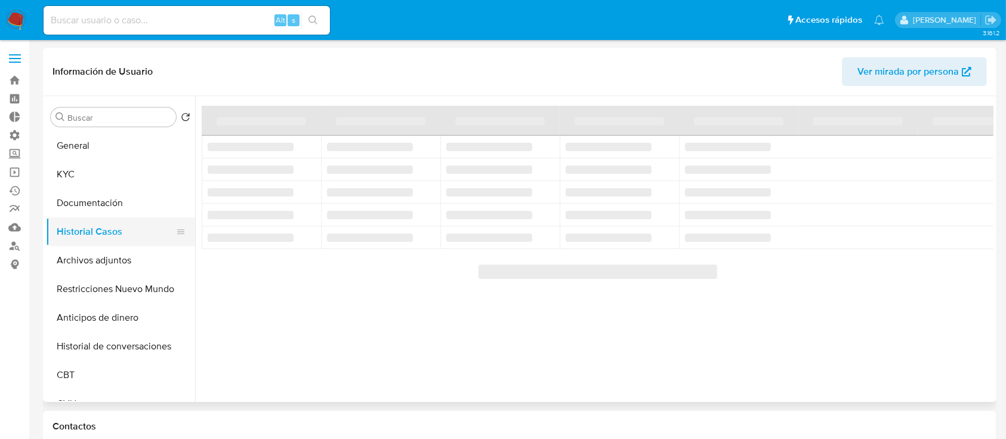
click at [84, 226] on button "Historial Casos" at bounding box center [116, 231] width 140 height 29
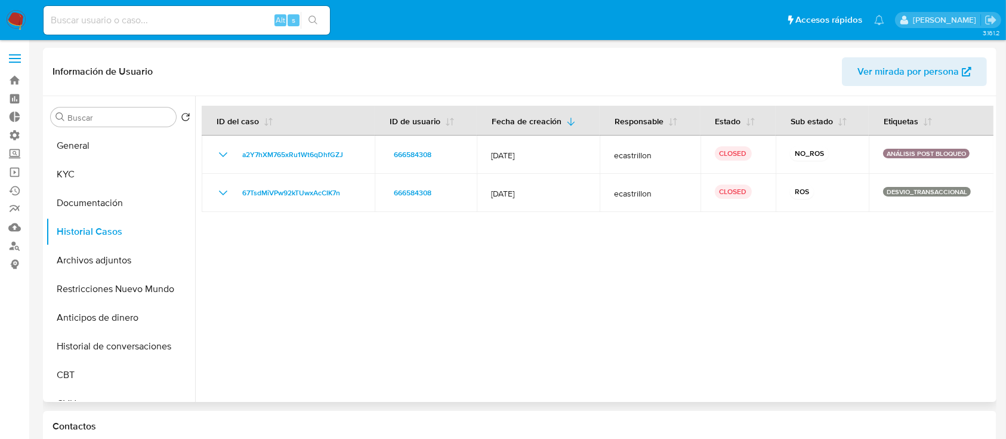
click at [405, 319] on div at bounding box center [594, 249] width 798 height 306
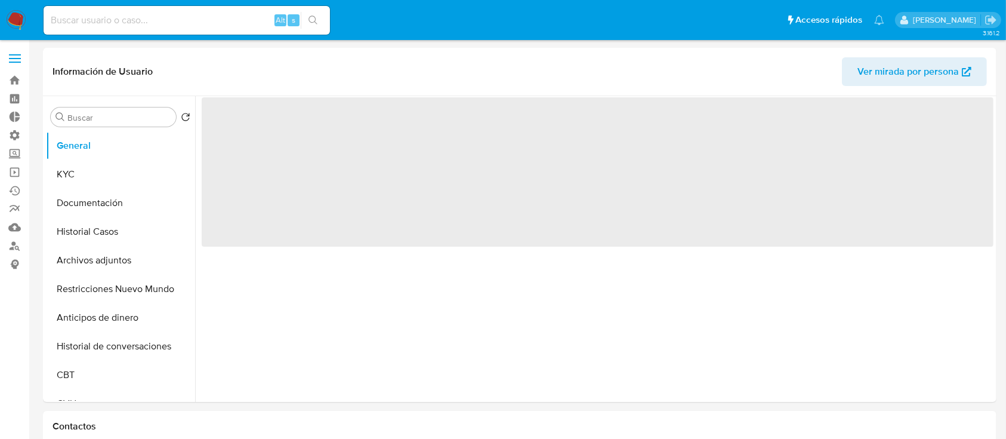
select select "10"
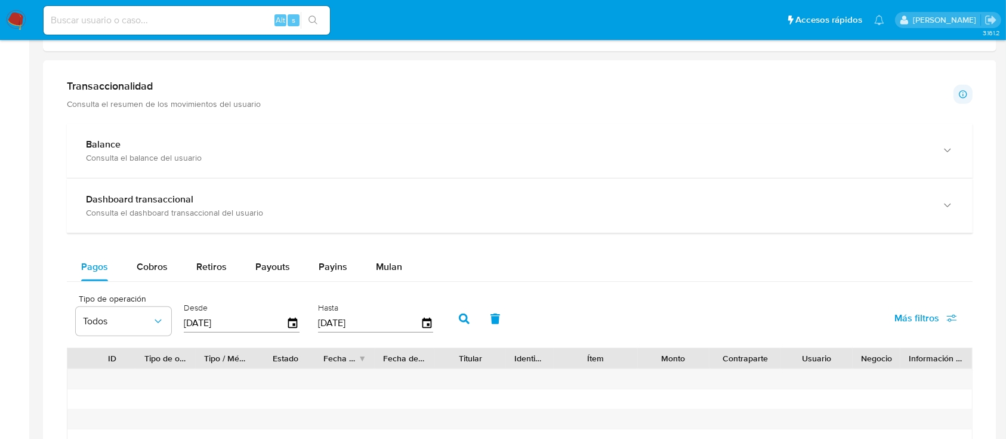
scroll to position [1017, 0]
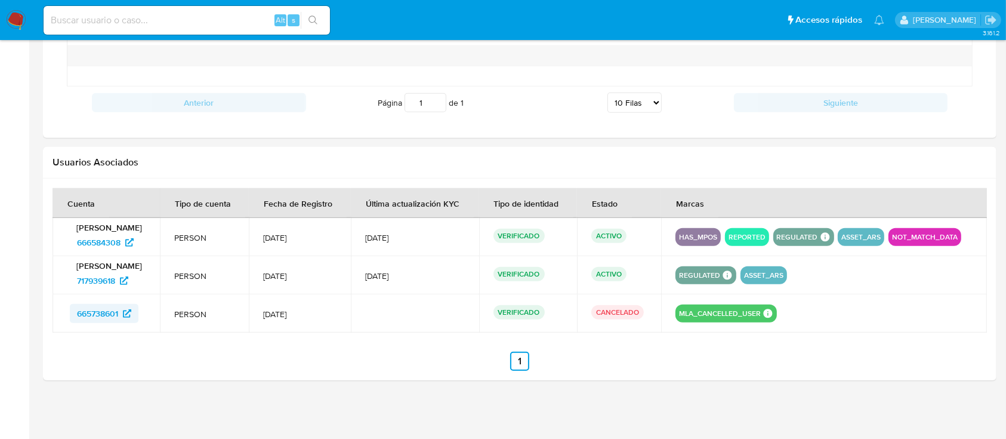
click at [124, 312] on span "665738601" at bounding box center [104, 313] width 54 height 19
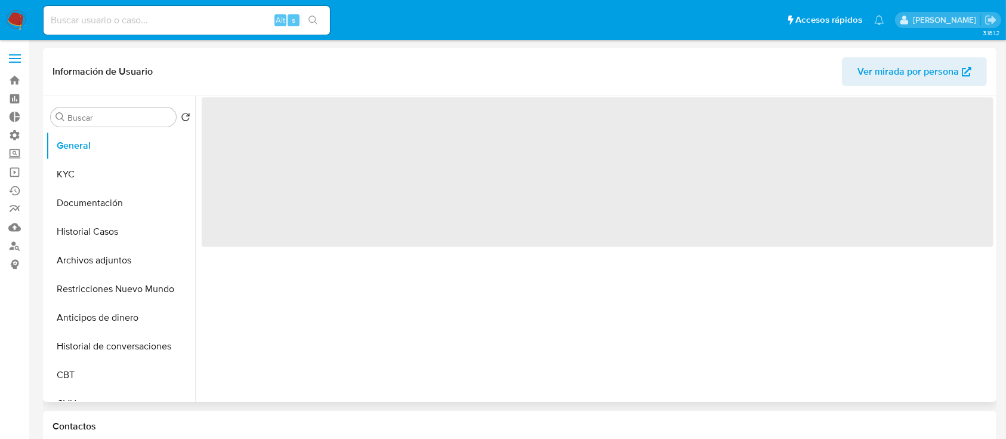
select select "10"
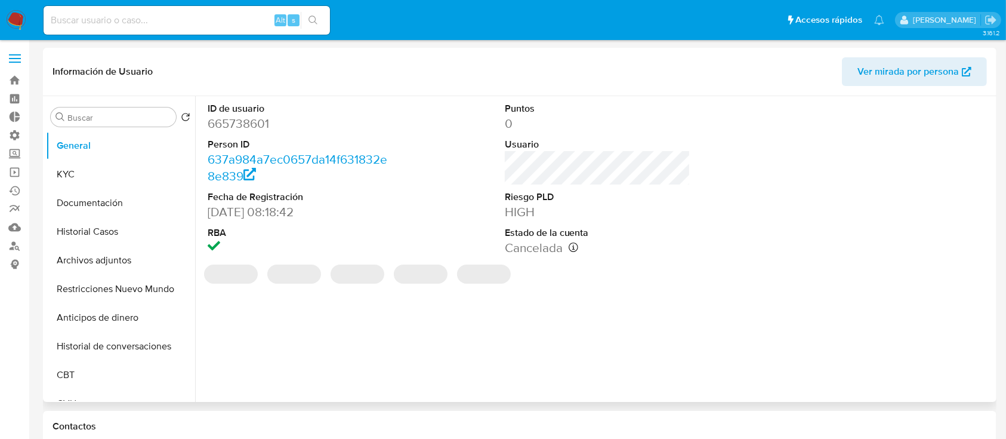
click at [243, 124] on dd "665738601" at bounding box center [301, 123] width 186 height 17
copy dd "665738601"
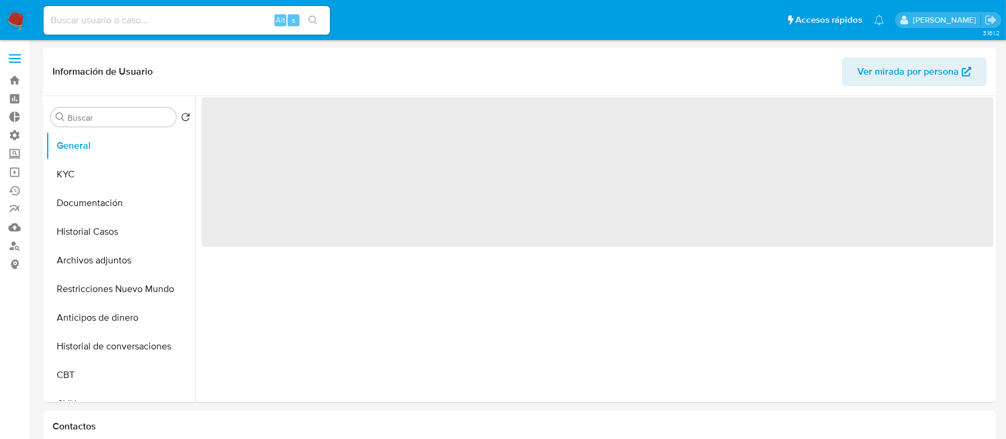
click at [76, 235] on button "Historial Casos" at bounding box center [120, 231] width 149 height 29
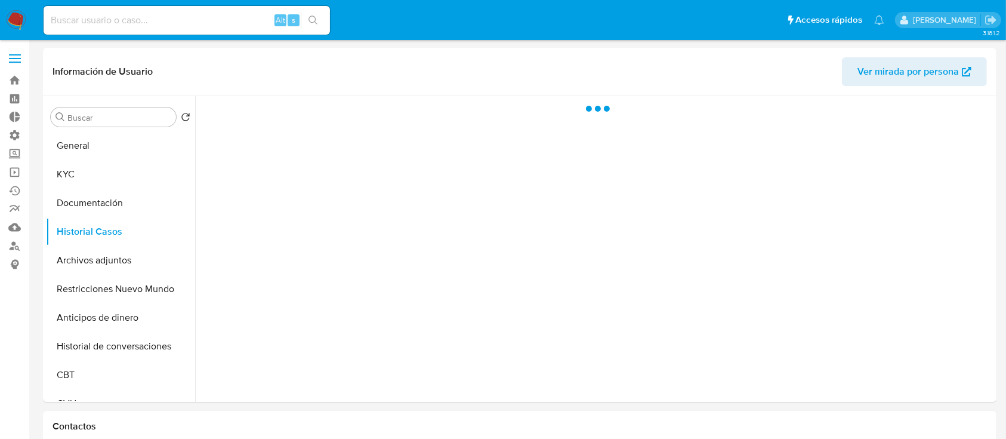
select select "10"
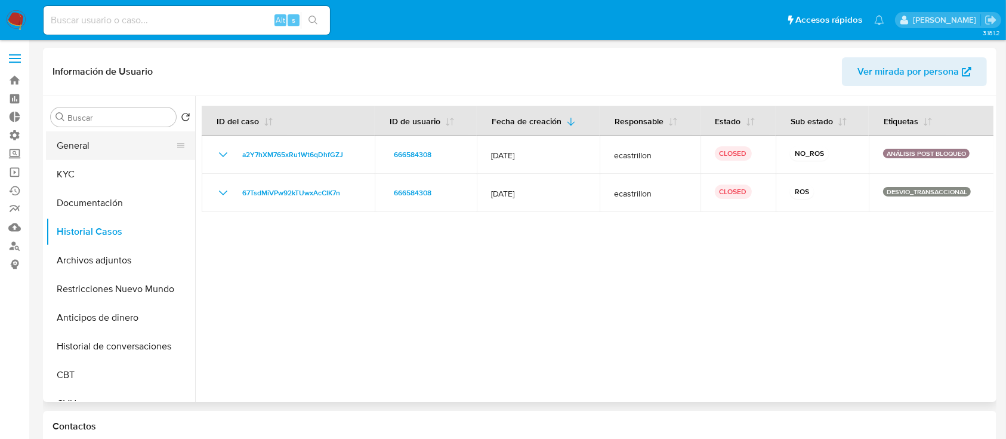
click at [70, 140] on button "General" at bounding box center [116, 145] width 140 height 29
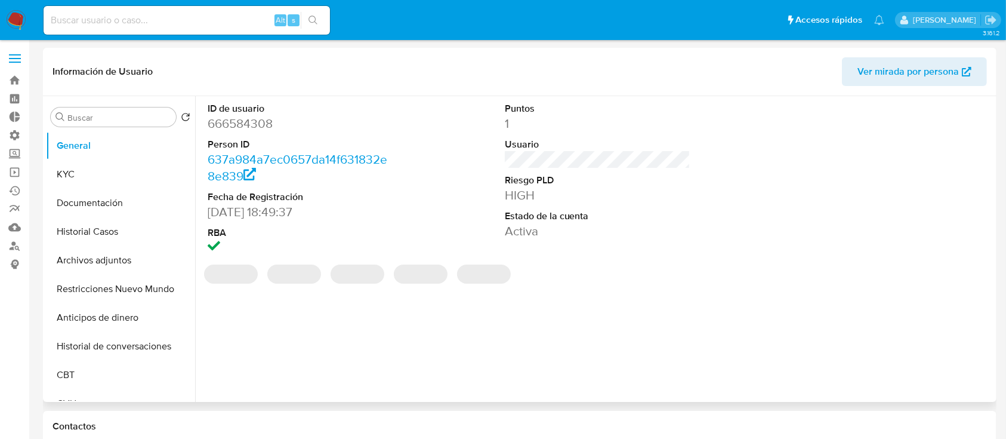
click at [248, 116] on dd "666584308" at bounding box center [301, 123] width 186 height 17
copy dd "666584308"
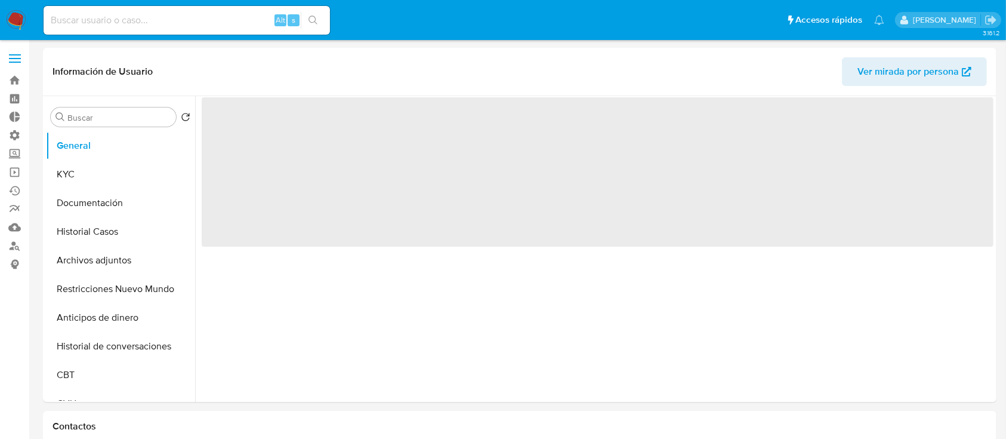
select select "10"
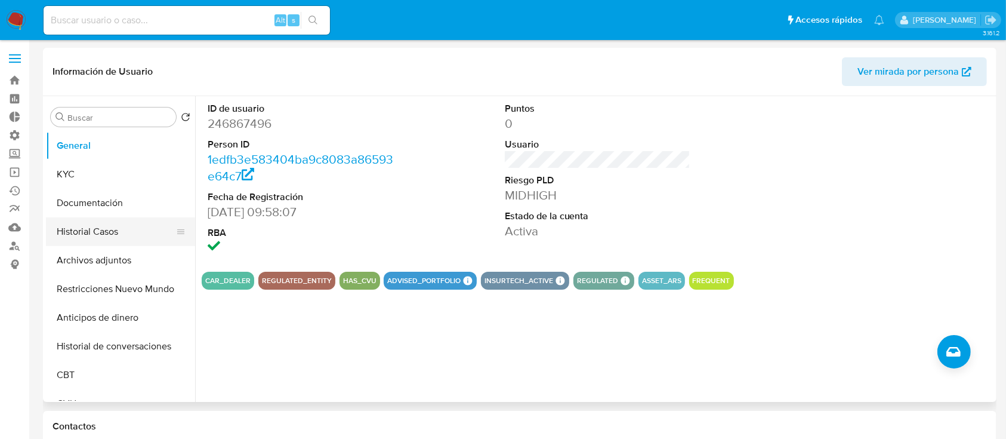
click at [85, 228] on button "Historial Casos" at bounding box center [116, 231] width 140 height 29
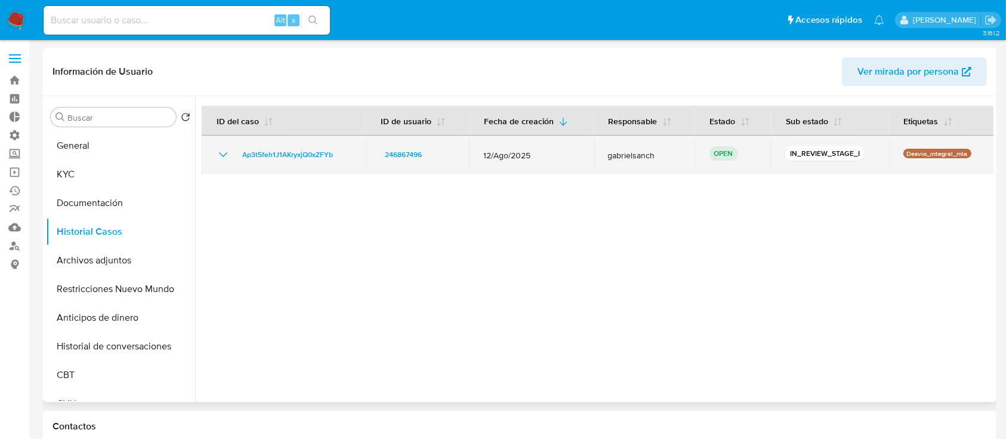
click at [623, 158] on span "gabrielsanch" at bounding box center [644, 155] width 73 height 11
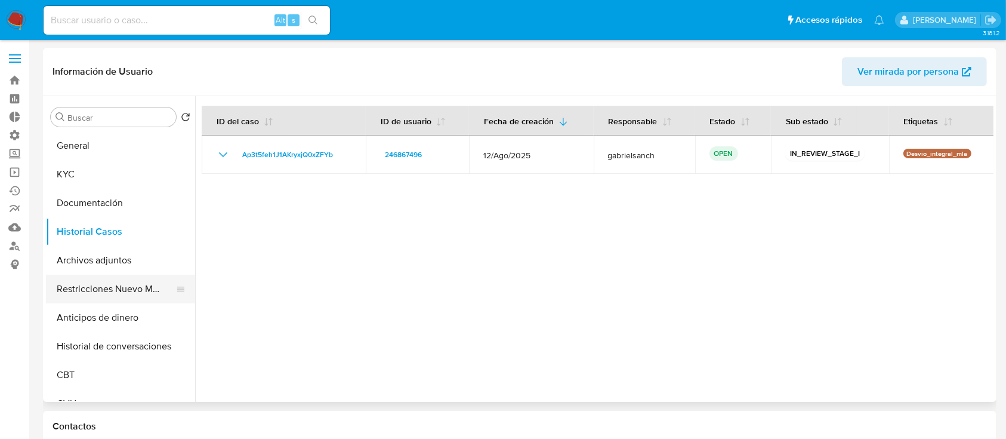
click at [136, 291] on button "Restricciones Nuevo Mundo" at bounding box center [116, 288] width 140 height 29
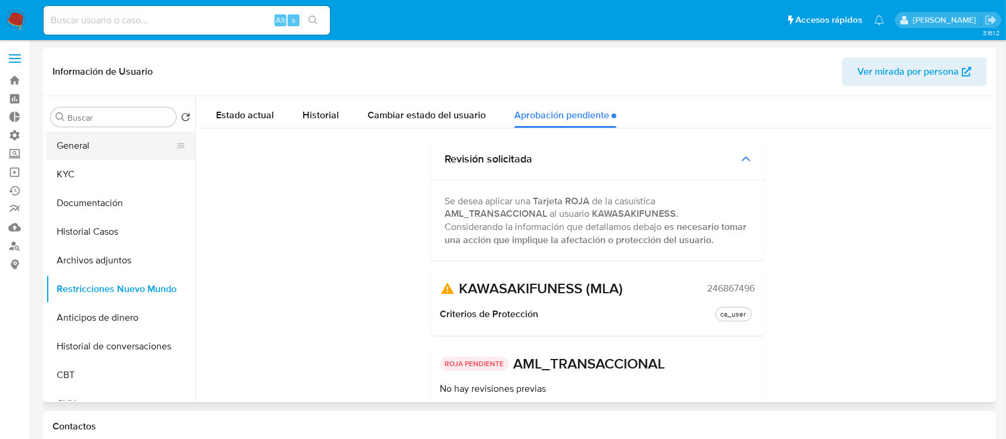
click at [72, 146] on button "General" at bounding box center [116, 145] width 140 height 29
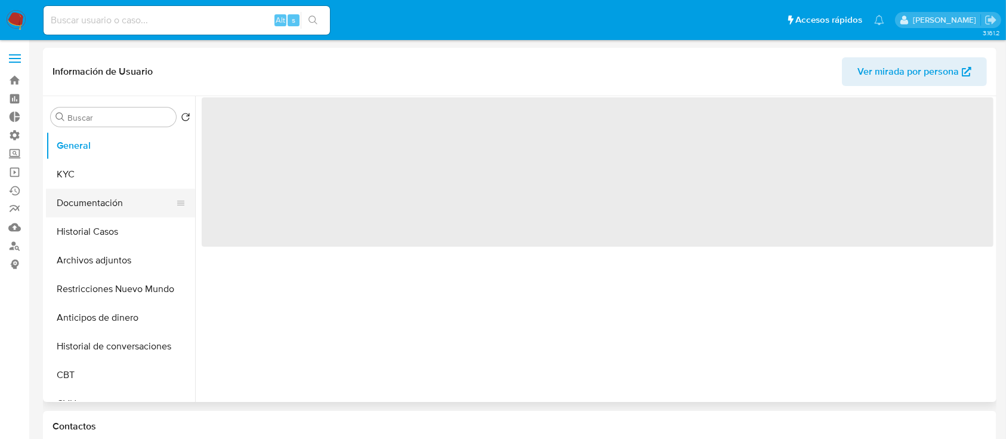
click at [125, 211] on button "Documentación" at bounding box center [116, 203] width 140 height 29
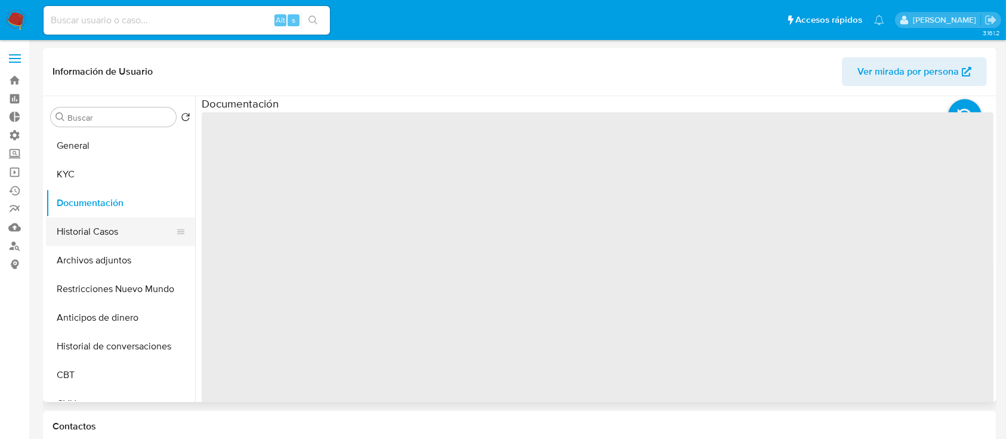
click at [128, 218] on button "Historial Casos" at bounding box center [116, 231] width 140 height 29
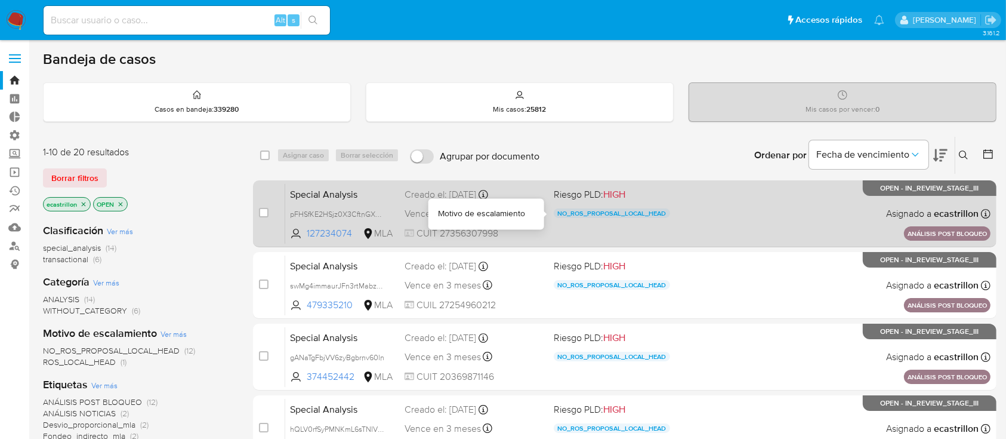
click at [572, 216] on p "NO_ROS_PROPOSAL_LOCAL_HEAD" at bounding box center [612, 213] width 116 height 10
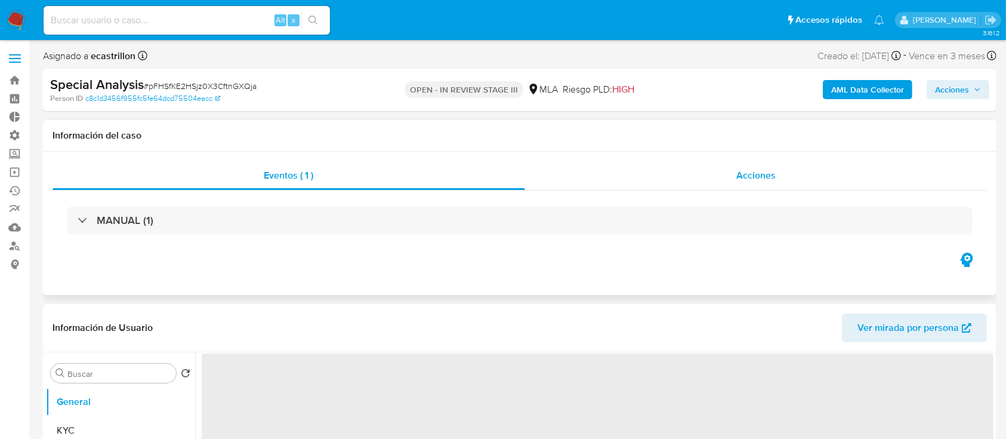
click at [659, 183] on div "Acciones" at bounding box center [756, 175] width 462 height 29
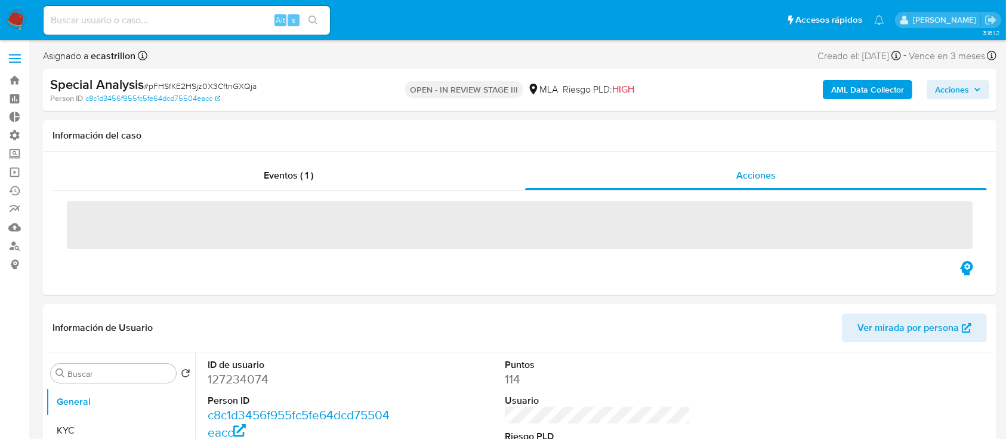
select select "10"
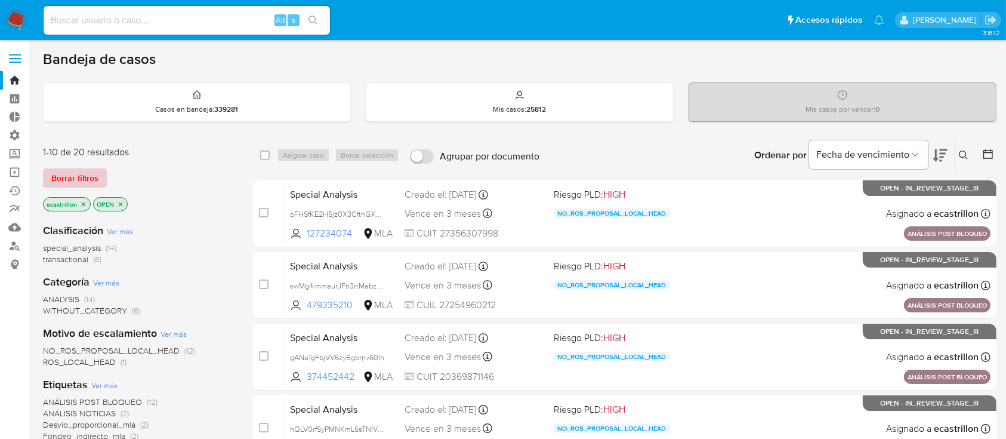
click at [77, 182] on span "Borrar filtros" at bounding box center [74, 177] width 47 height 17
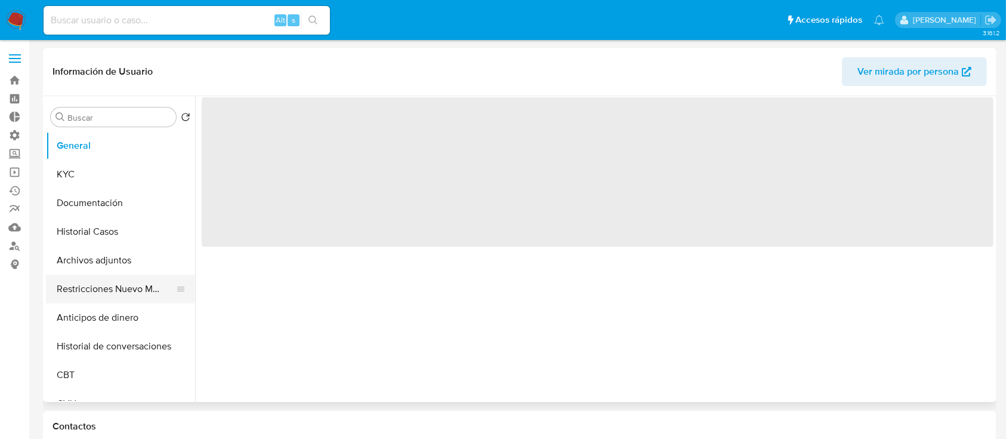
click at [105, 281] on button "Restricciones Nuevo Mundo" at bounding box center [116, 288] width 140 height 29
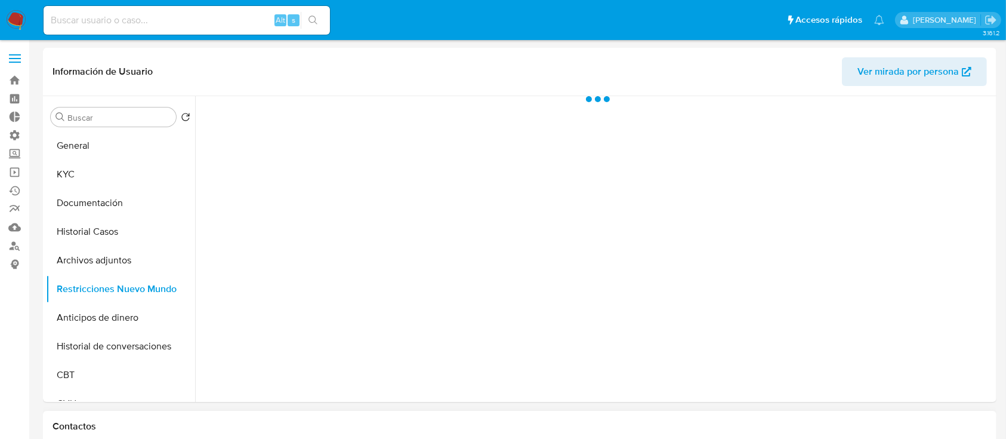
select select "10"
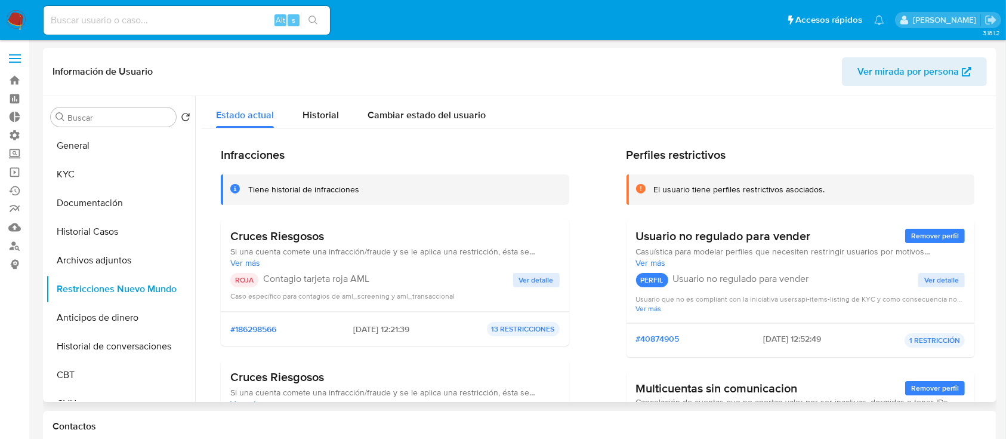
click at [533, 277] on span "Ver detalle" at bounding box center [536, 280] width 35 height 12
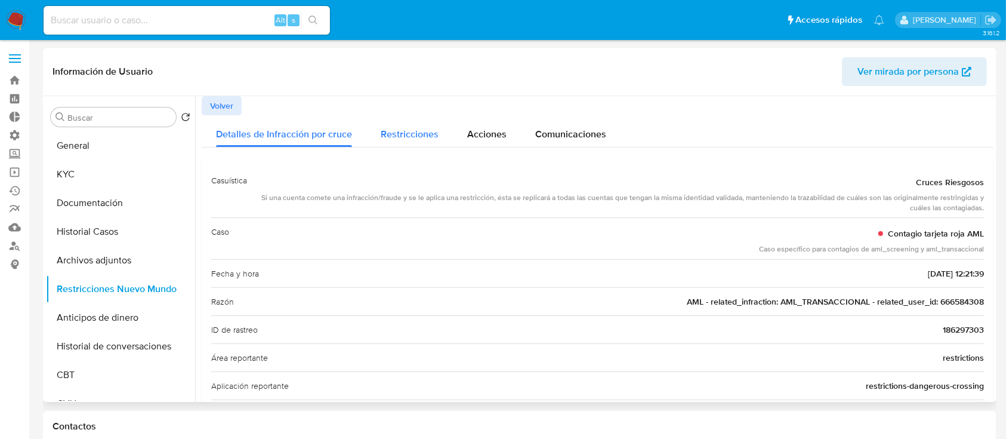
click at [384, 141] on div "Restricciones" at bounding box center [410, 131] width 58 height 32
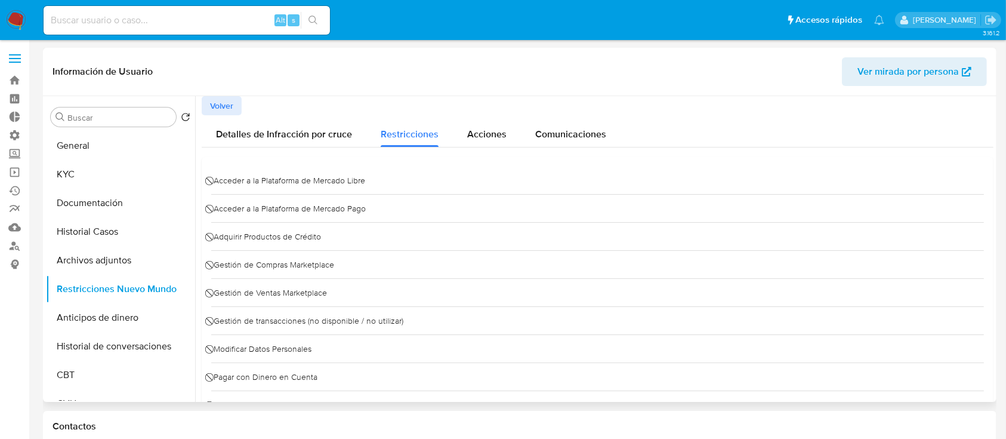
scroll to position [1, 0]
click at [277, 136] on span "Detalles de Infracción por cruce" at bounding box center [284, 133] width 136 height 14
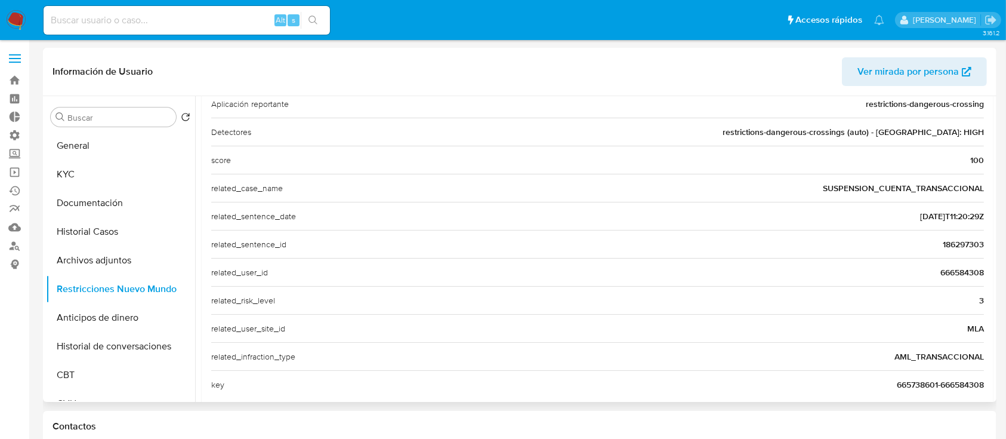
scroll to position [302, 0]
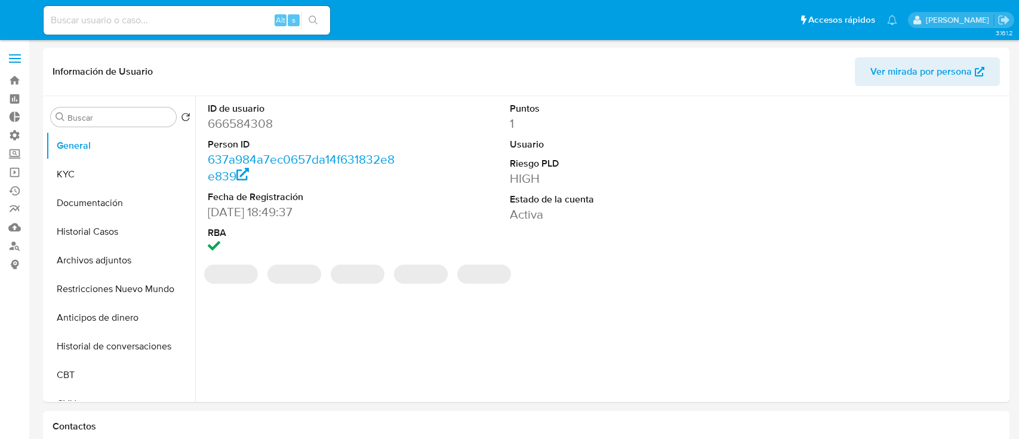
select select "10"
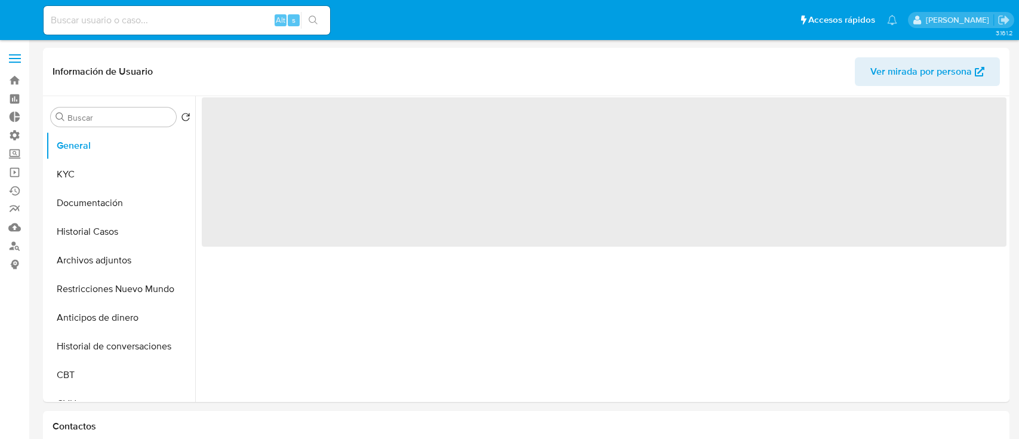
select select "10"
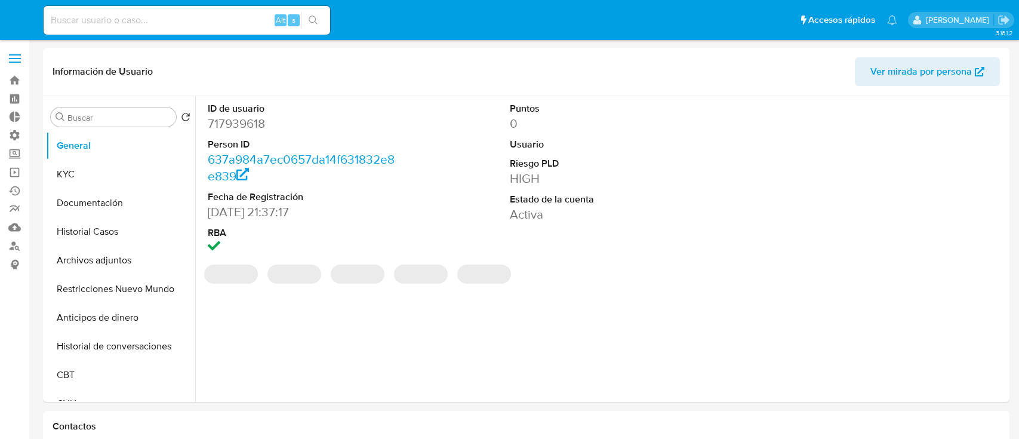
select select "10"
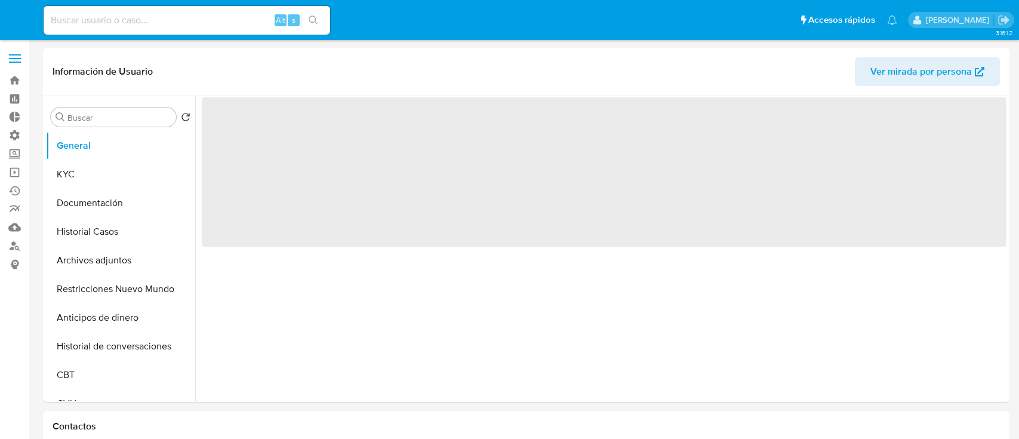
select select "10"
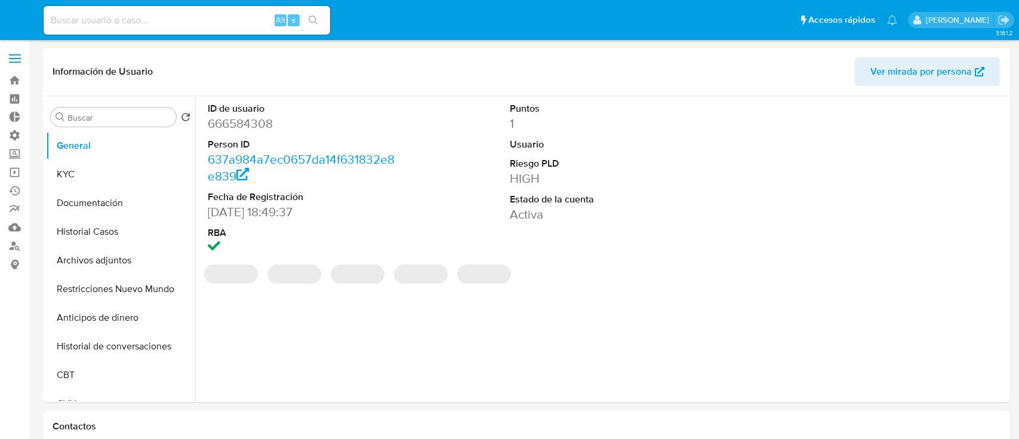
select select "10"
